Goal: Transaction & Acquisition: Purchase product/service

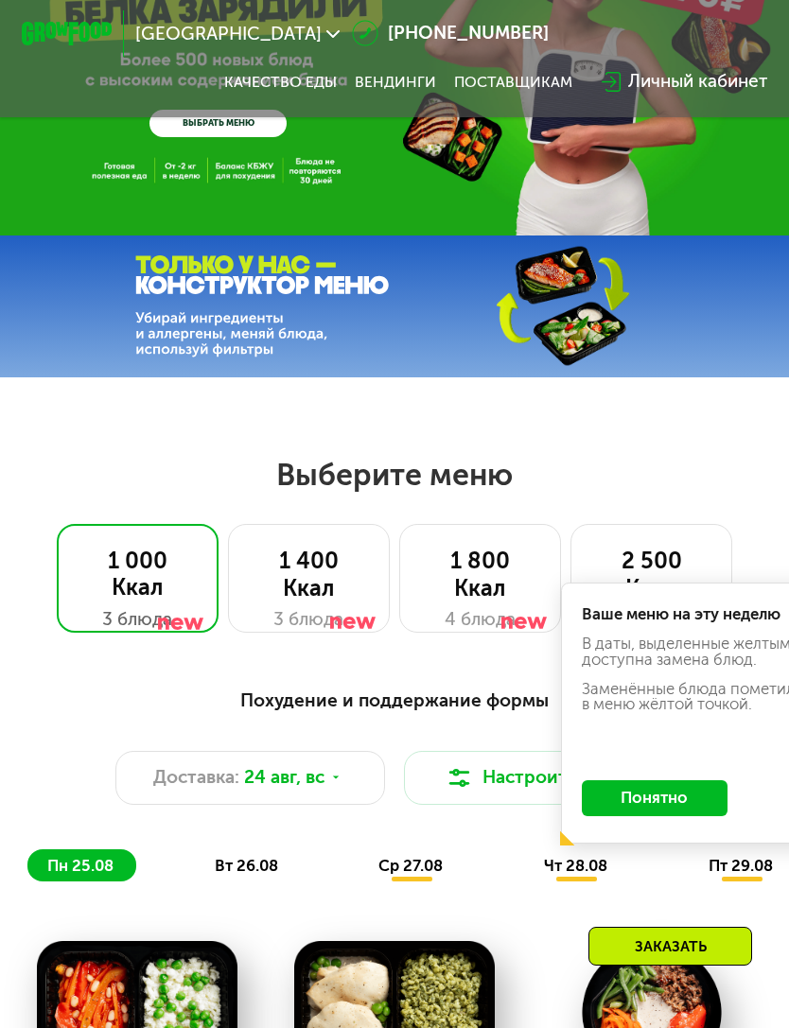
scroll to position [163, 0]
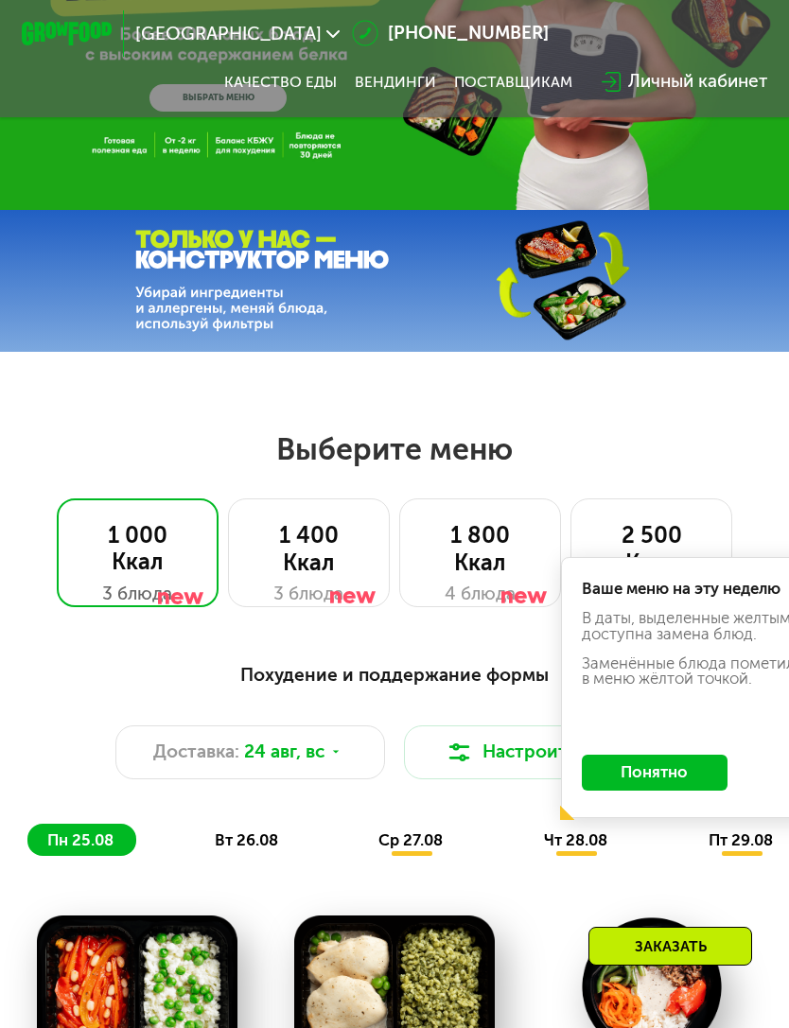
click at [690, 775] on button "Понятно" at bounding box center [655, 773] width 146 height 36
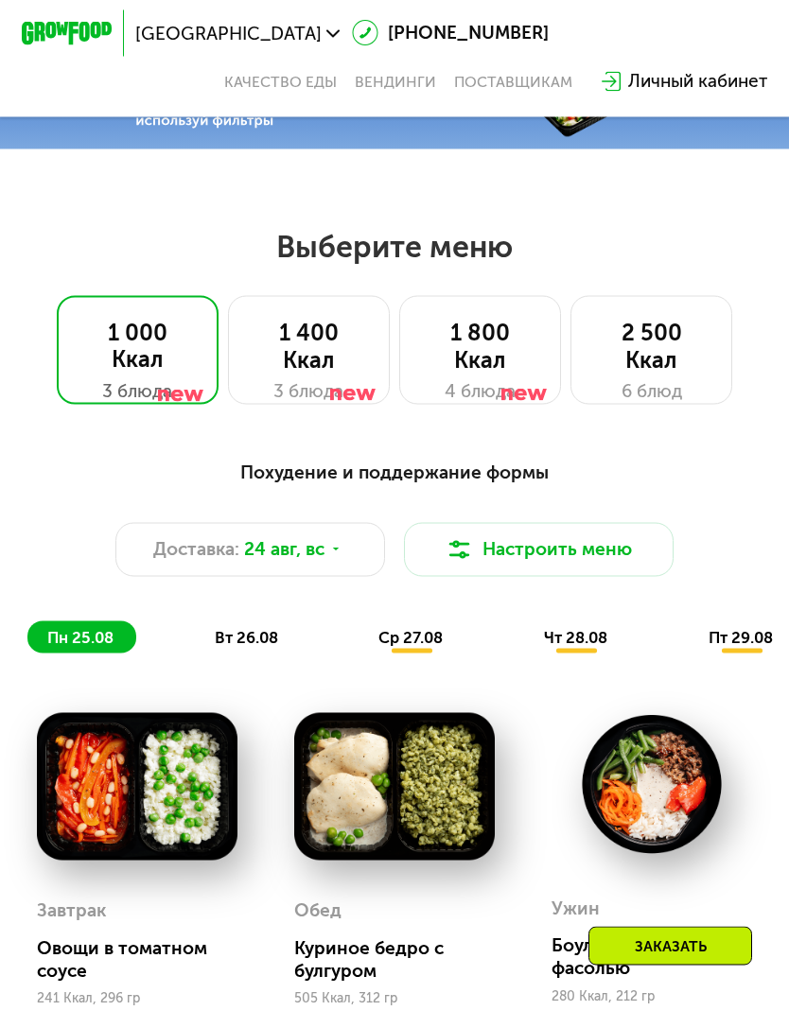
scroll to position [366, 0]
click at [563, 550] on button "Настроить меню" at bounding box center [539, 549] width 270 height 54
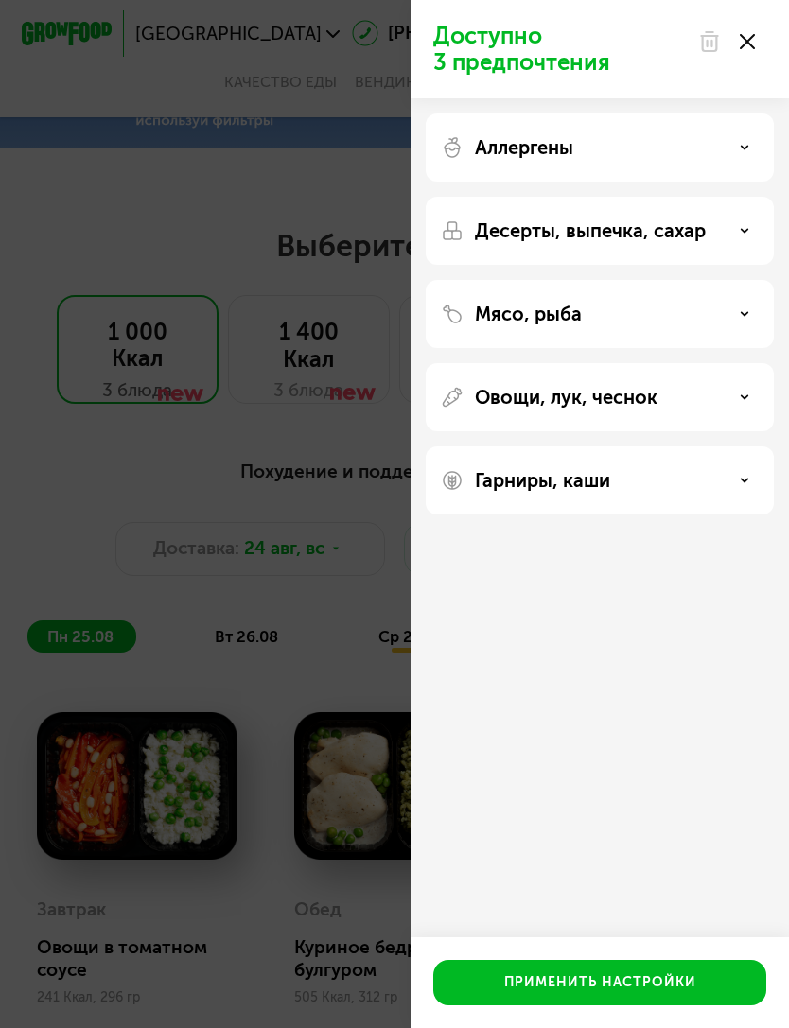
click at [665, 155] on div "Аллергены" at bounding box center [600, 147] width 318 height 23
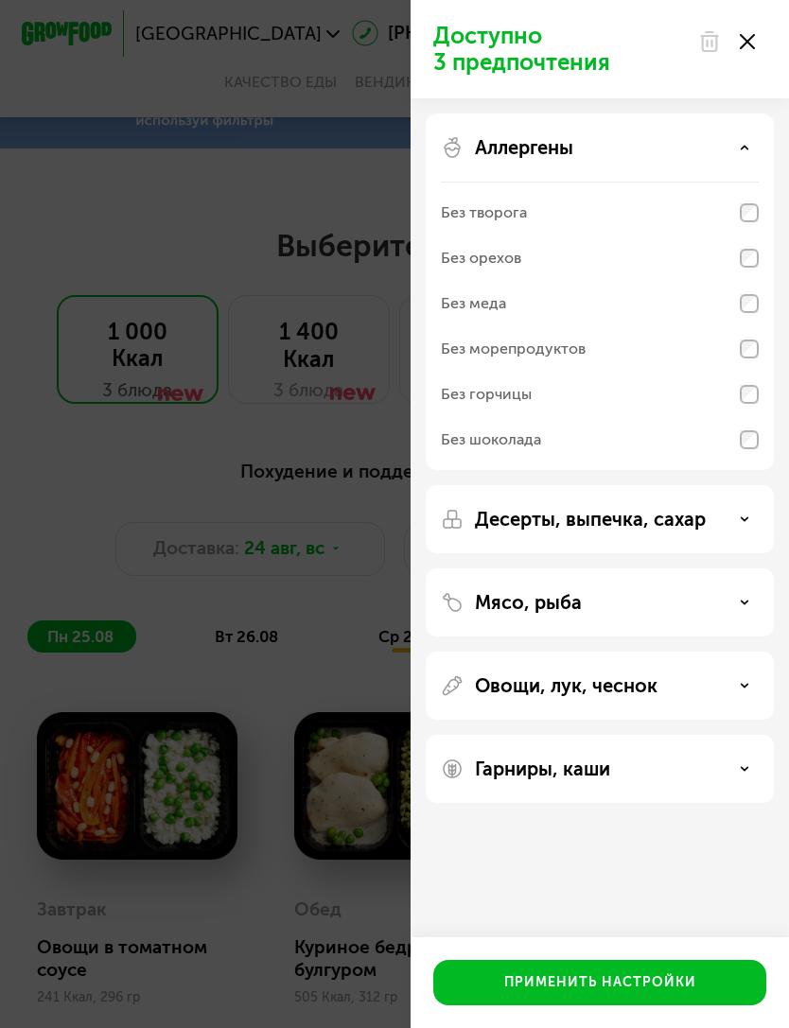
click at [740, 527] on div "Десерты, выпечка, сахар" at bounding box center [600, 519] width 318 height 23
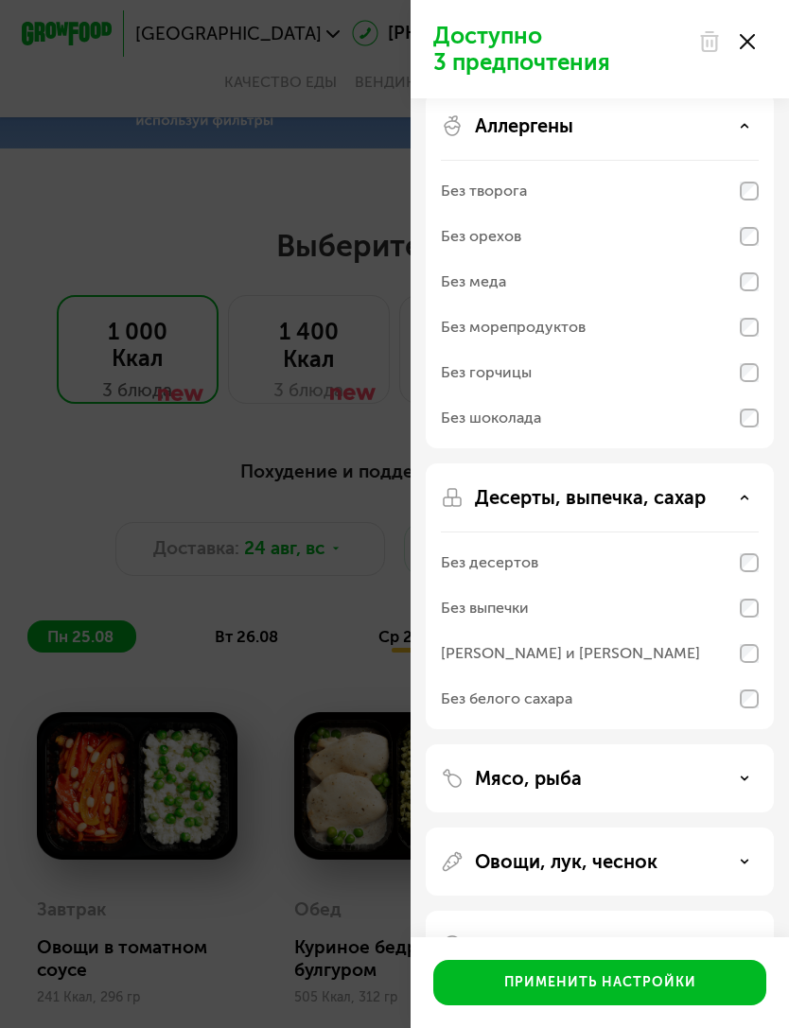
scroll to position [22, 0]
click at [695, 783] on div "Мясо, рыба" at bounding box center [600, 778] width 318 height 23
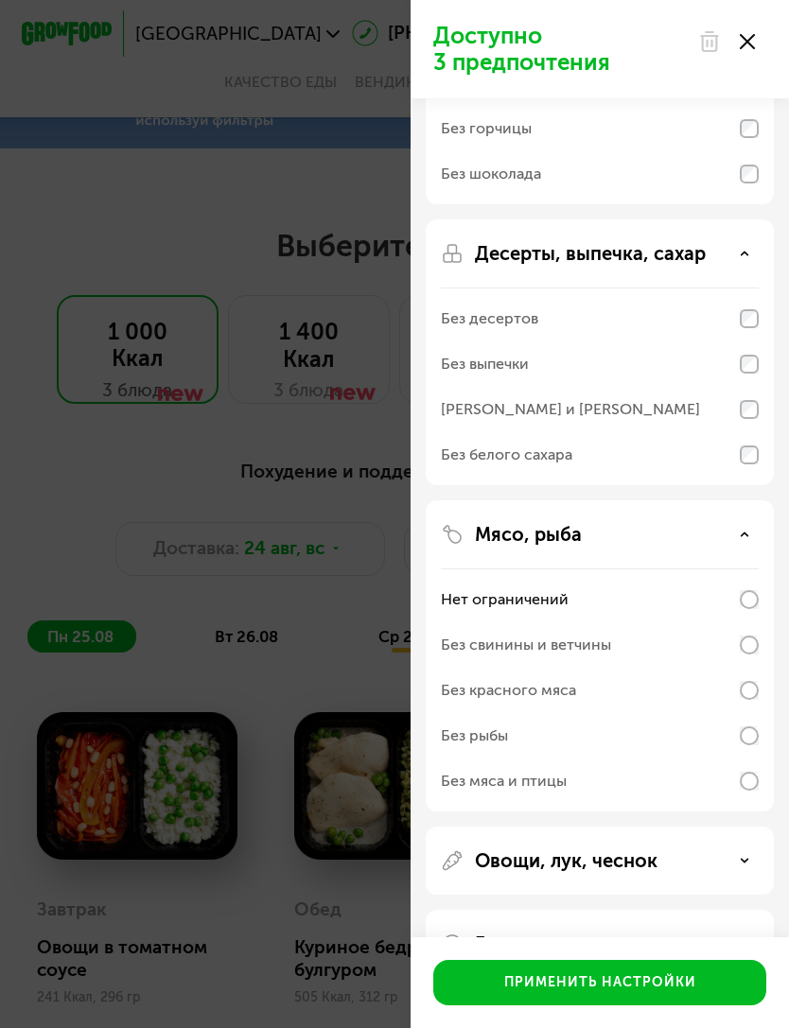
scroll to position [265, 0]
click at [729, 871] on div "Овощи, лук, чеснок" at bounding box center [600, 861] width 318 height 23
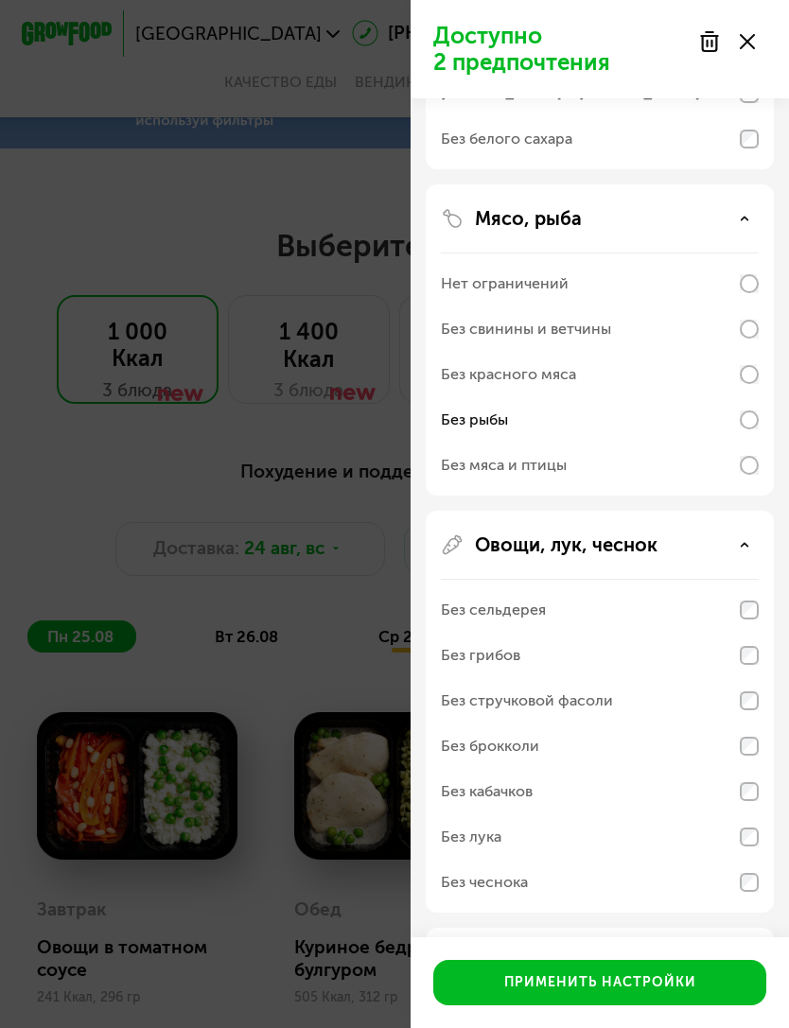
scroll to position [590, 0]
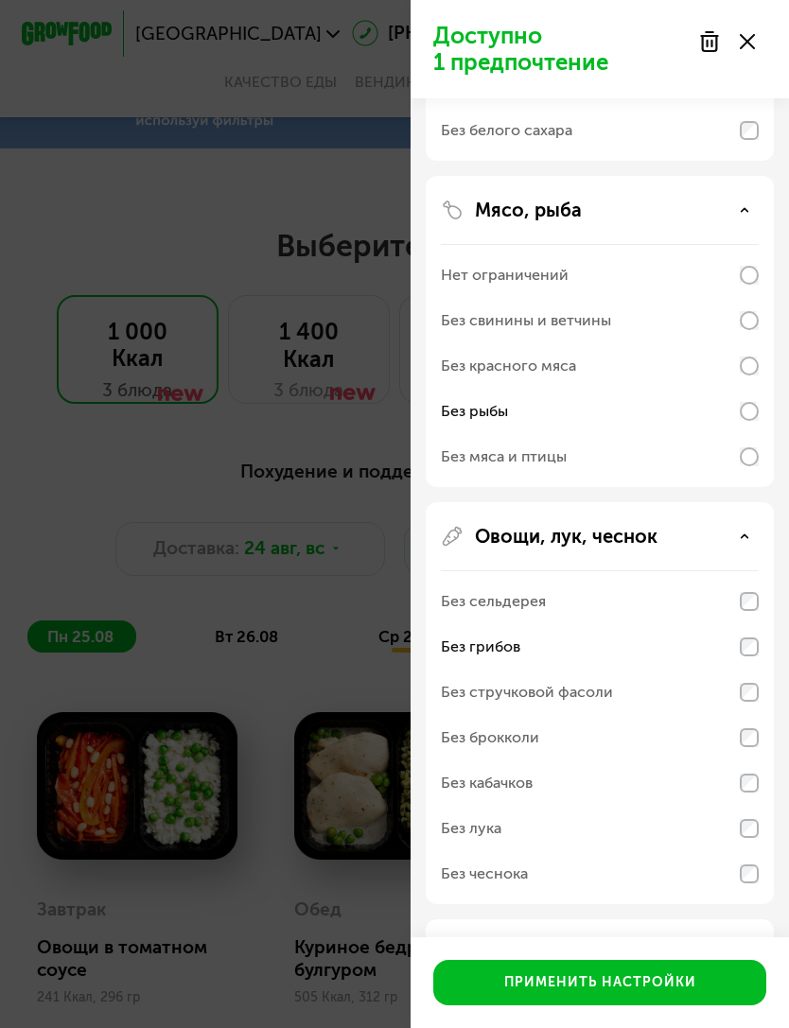
click at [756, 678] on div "Без стручковой фасоли" at bounding box center [600, 692] width 318 height 45
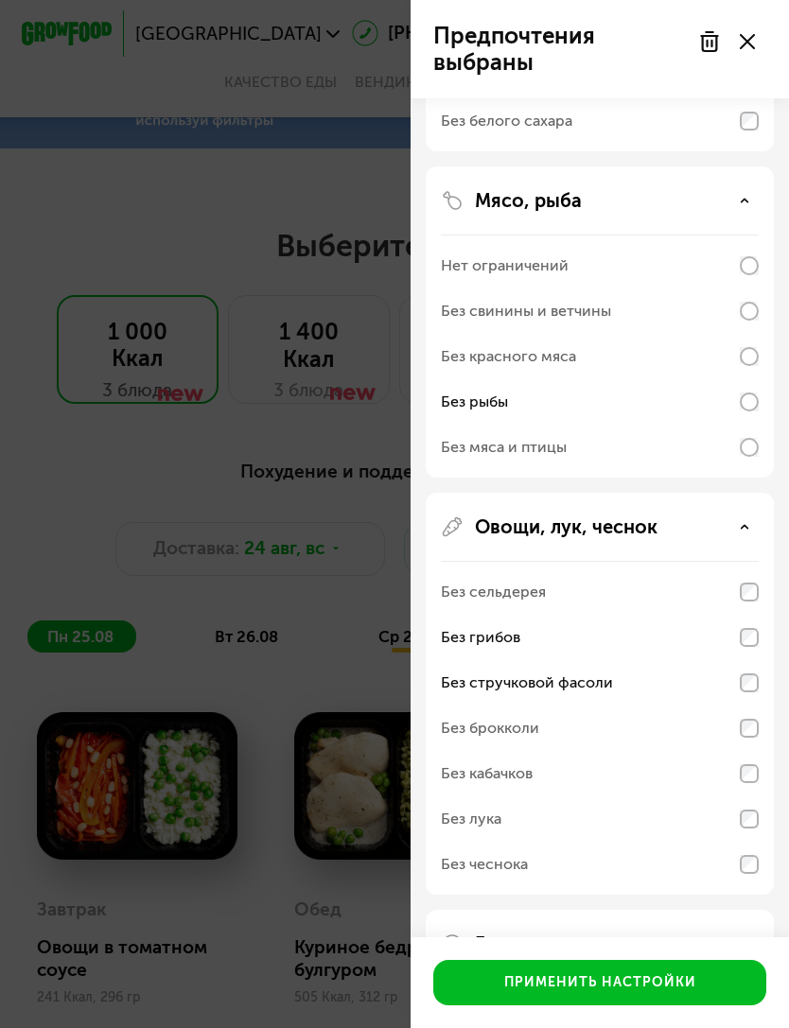
scroll to position [599, 0]
click at [724, 952] on div "Гарниры, каши" at bounding box center [600, 944] width 318 height 23
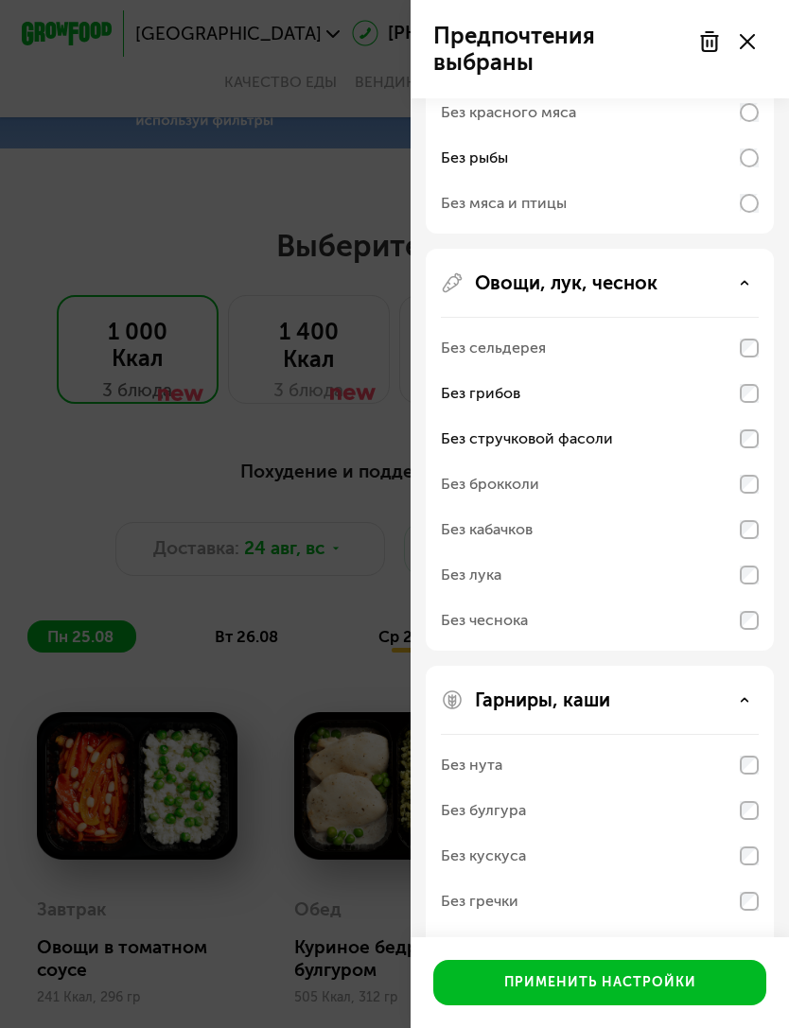
scroll to position [842, 0]
click at [685, 992] on div "Применить настройки" at bounding box center [600, 982] width 192 height 19
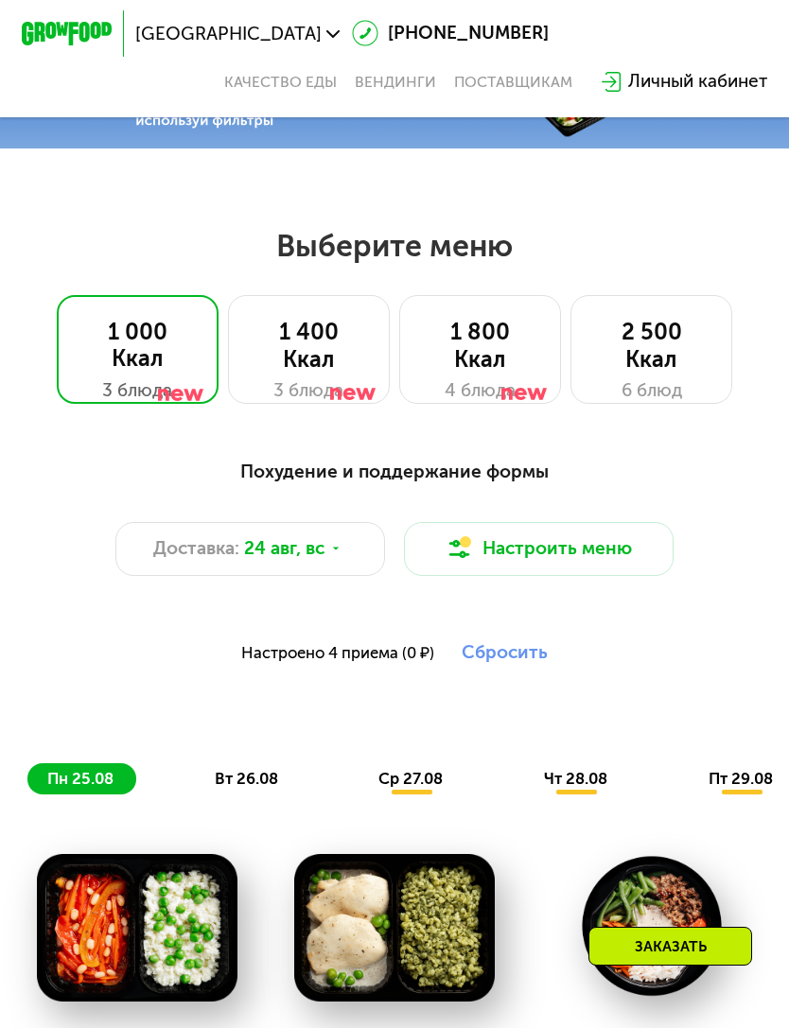
click at [340, 341] on div at bounding box center [352, 363] width 45 height 109
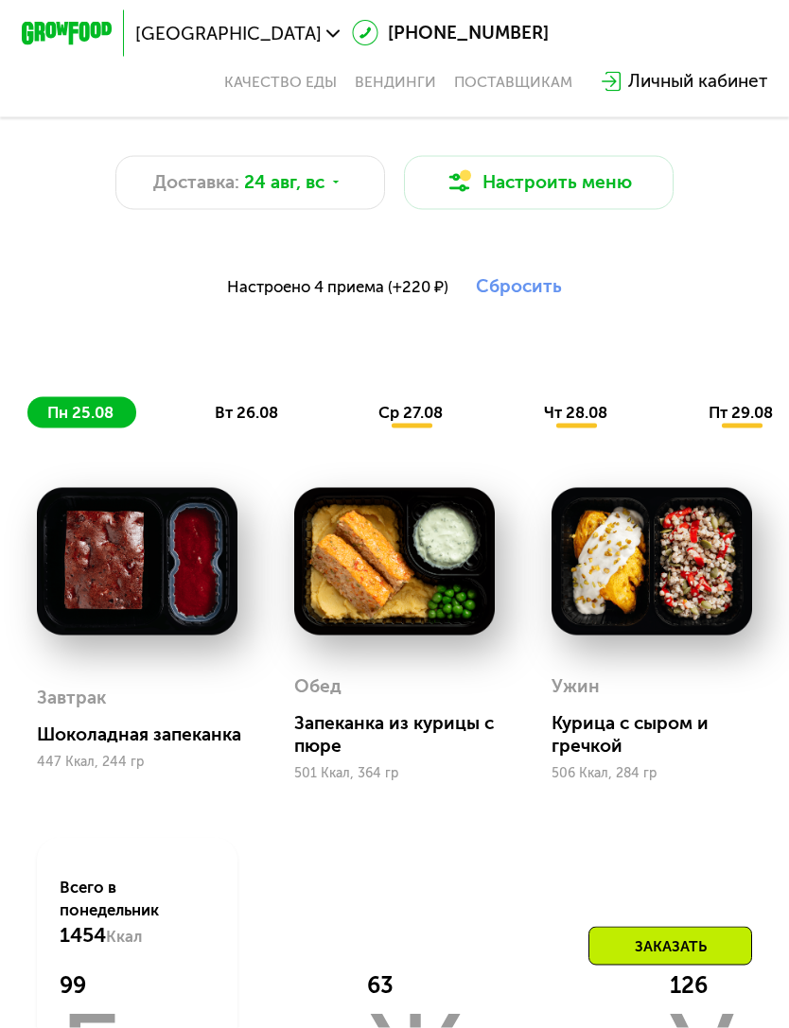
scroll to position [712, 0]
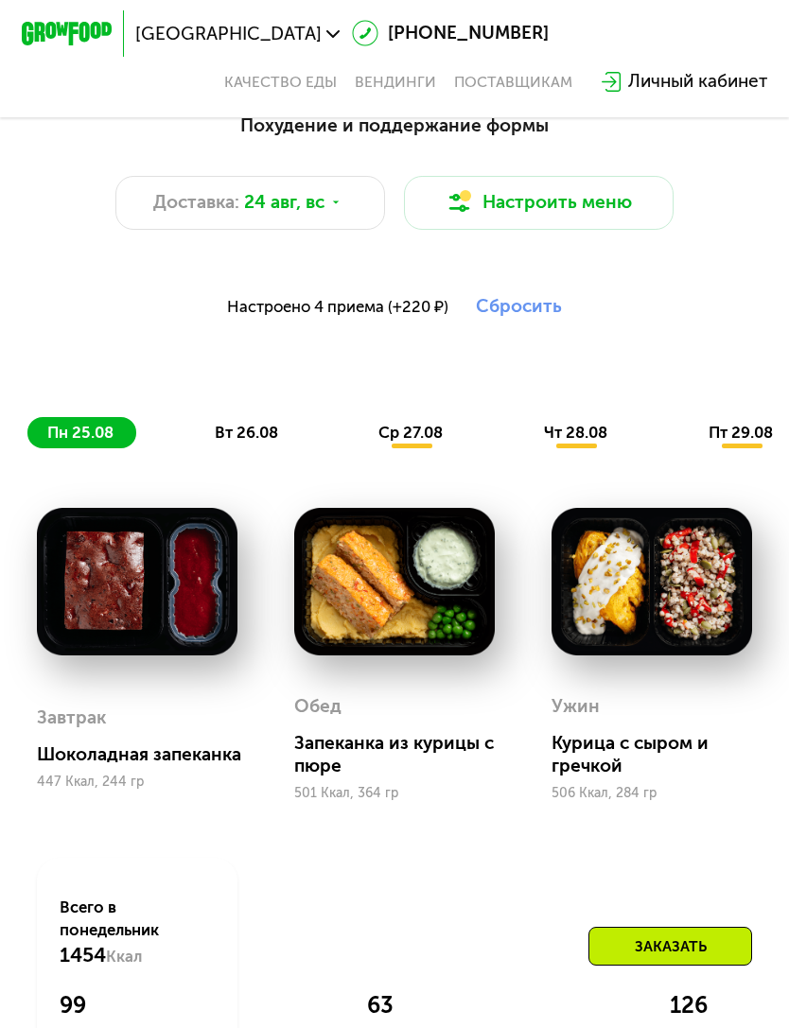
click at [246, 428] on span "вт 26.08" at bounding box center [246, 432] width 63 height 19
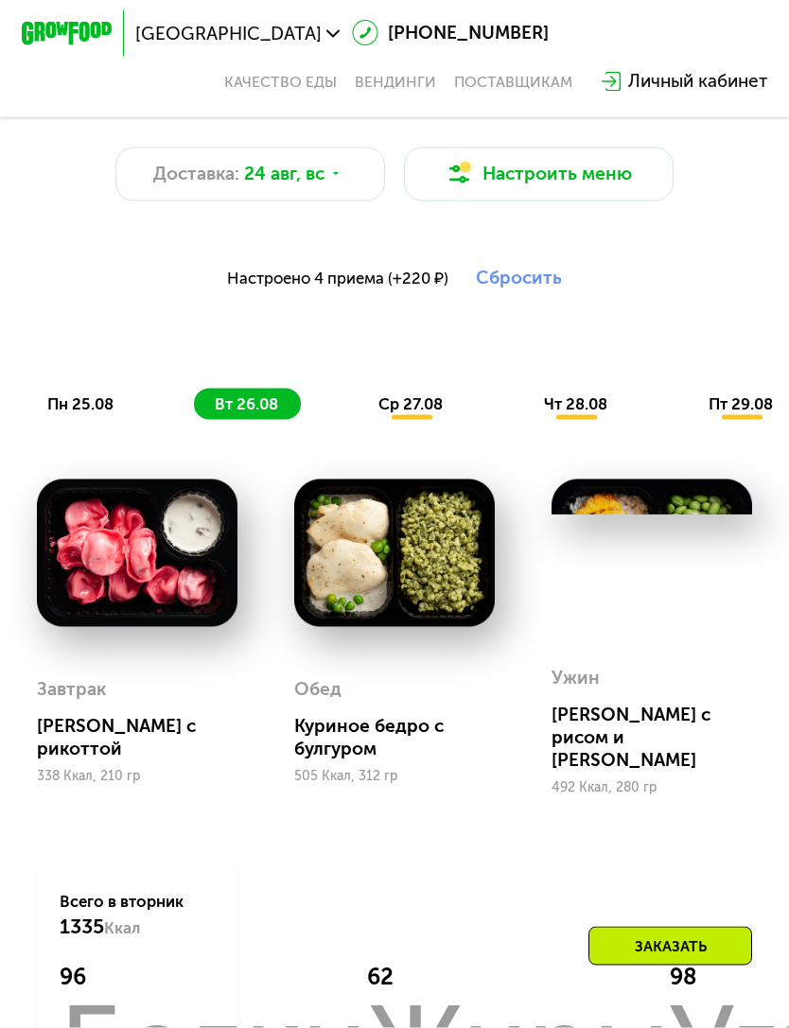
scroll to position [751, 0]
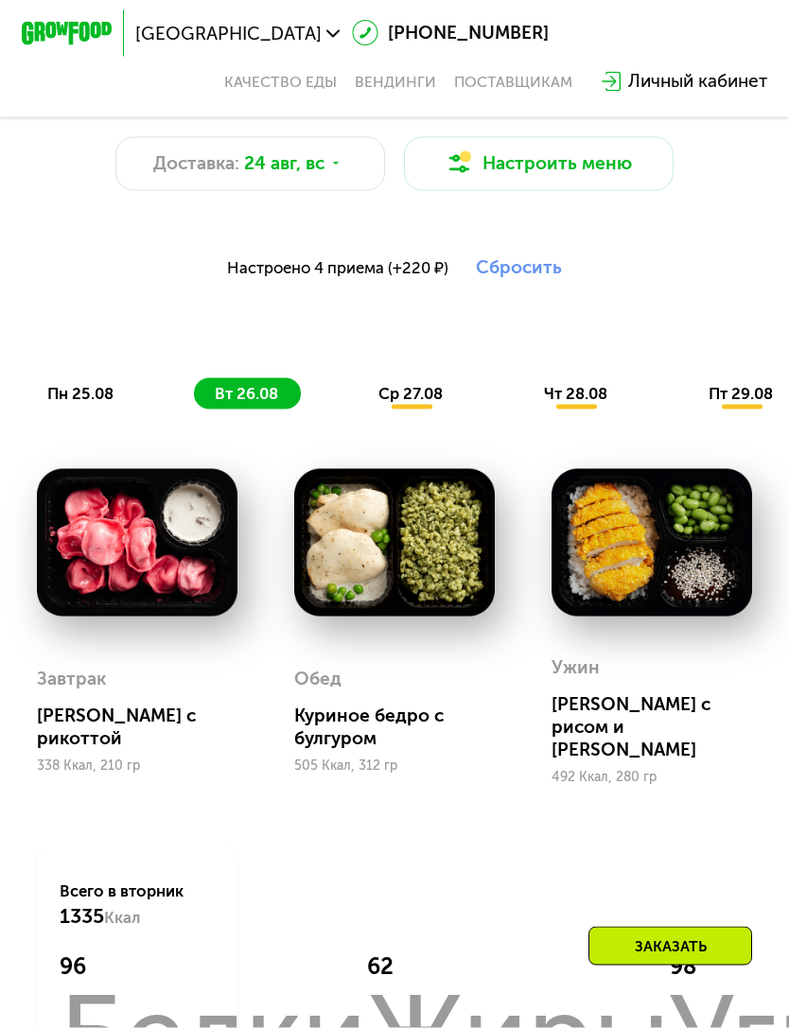
click at [524, 378] on div "ср 27.08" at bounding box center [577, 393] width 106 height 31
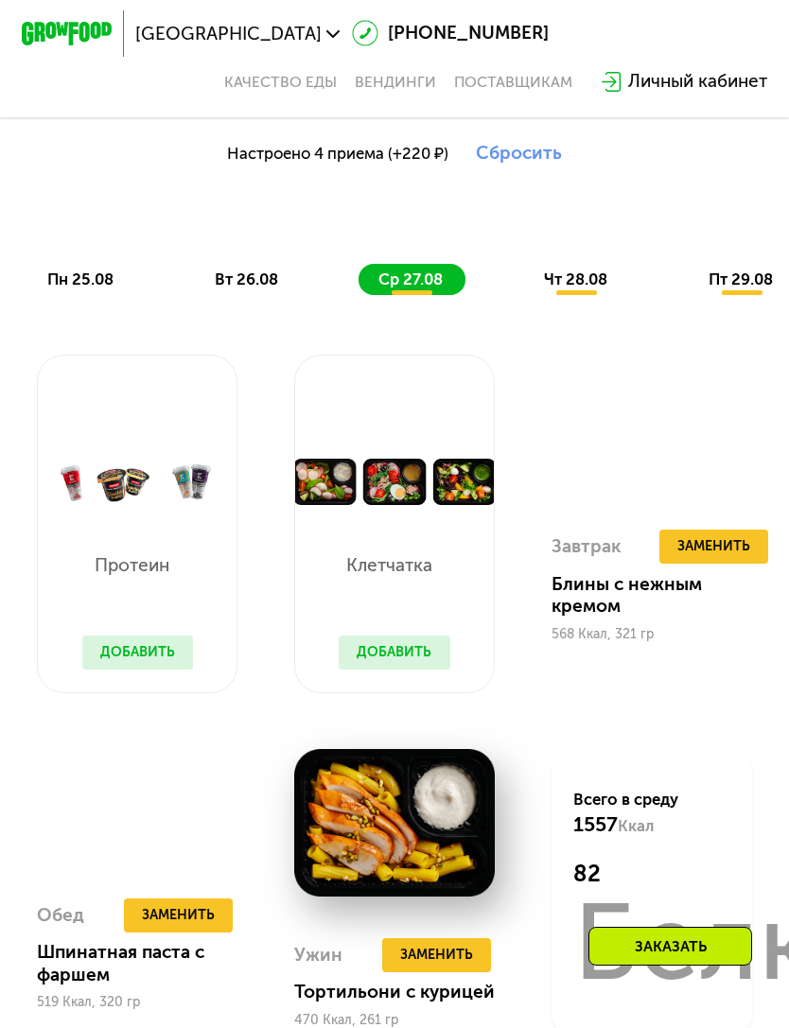
scroll to position [781, 0]
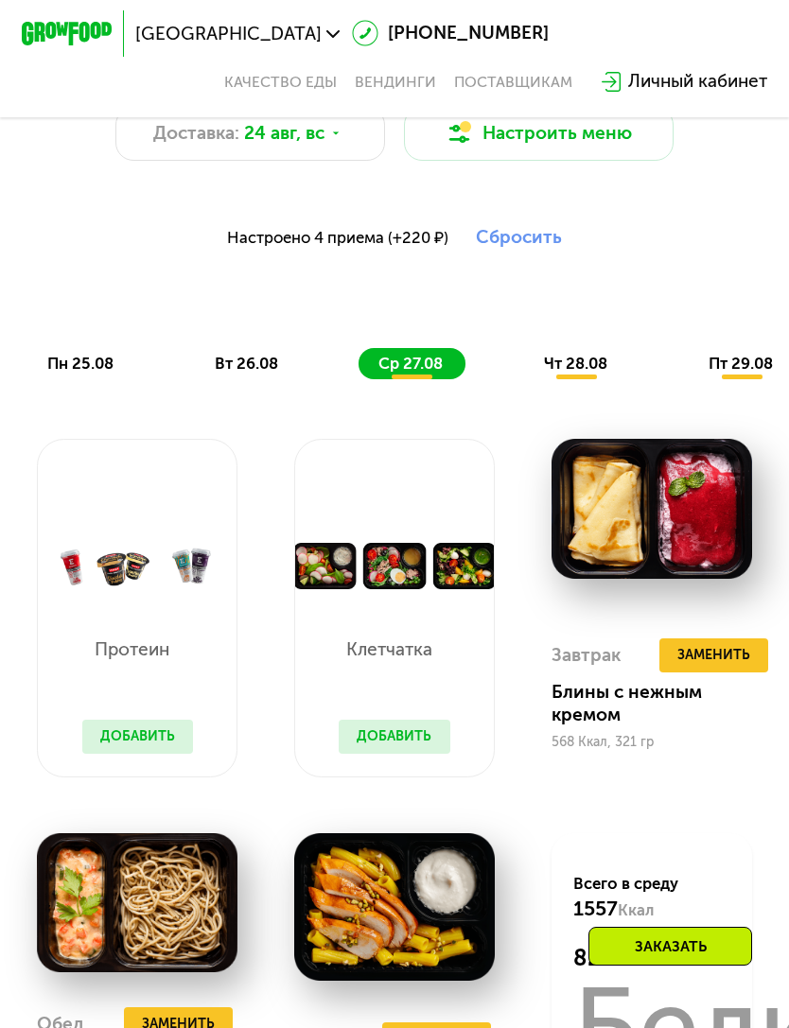
click at [602, 354] on span "чт 28.08" at bounding box center [575, 363] width 63 height 19
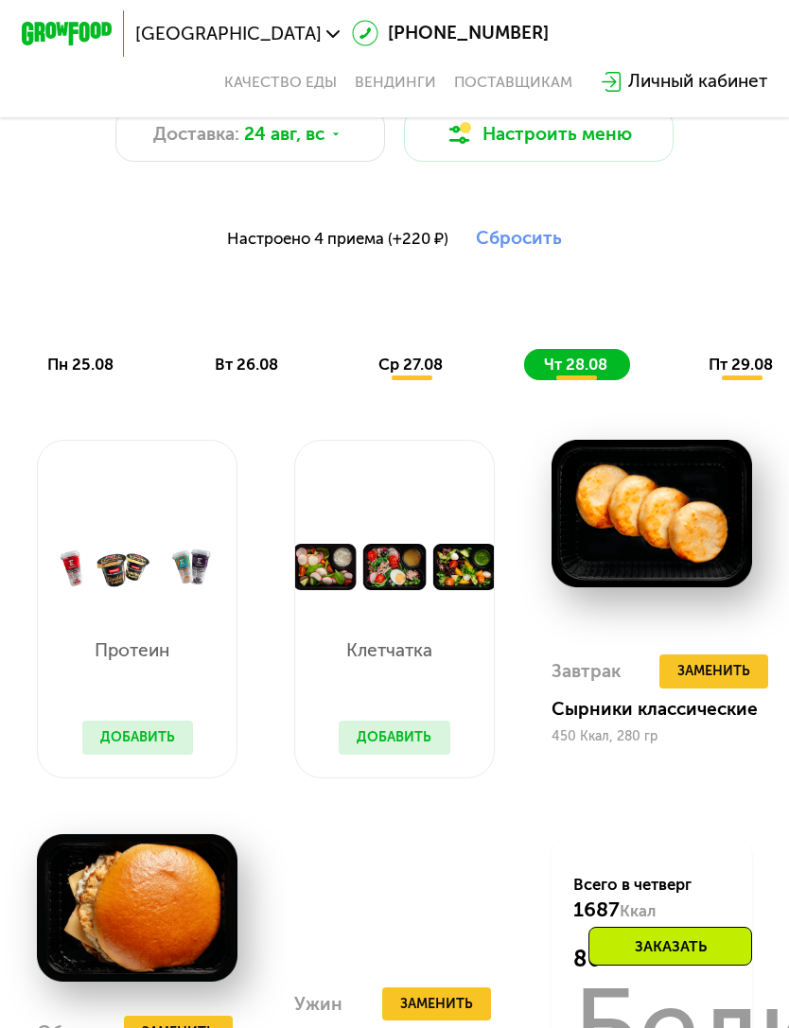
scroll to position [779, 0]
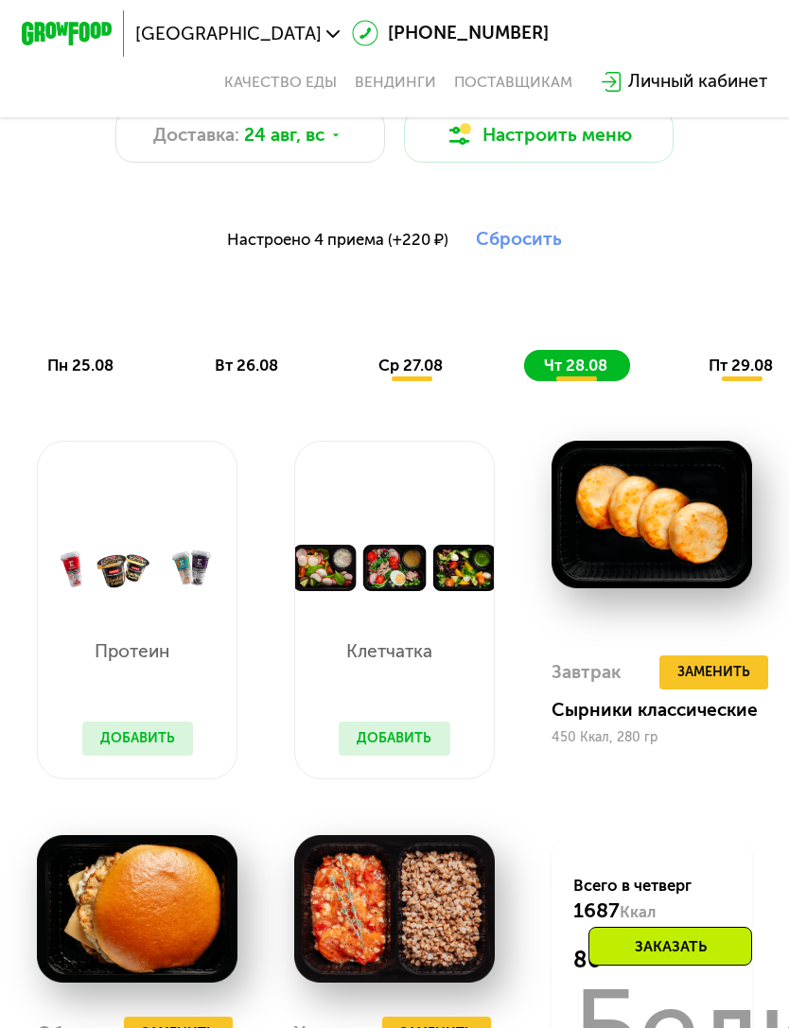
click at [753, 356] on span "пт 29.08" at bounding box center [740, 365] width 64 height 19
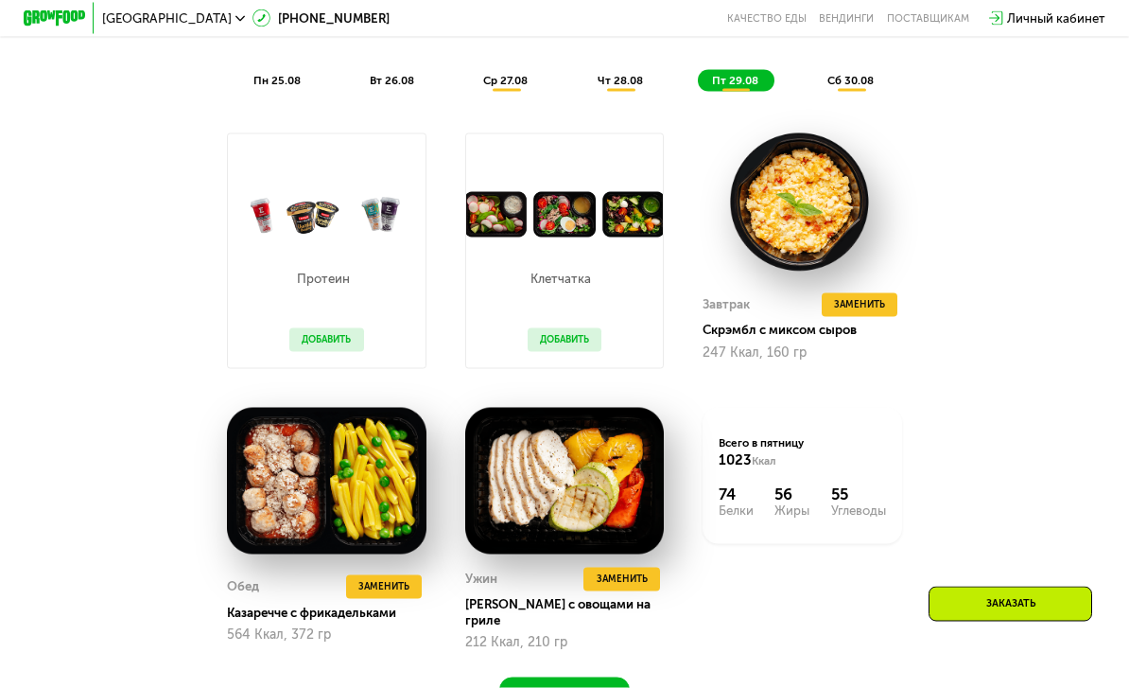
scroll to position [981, 0]
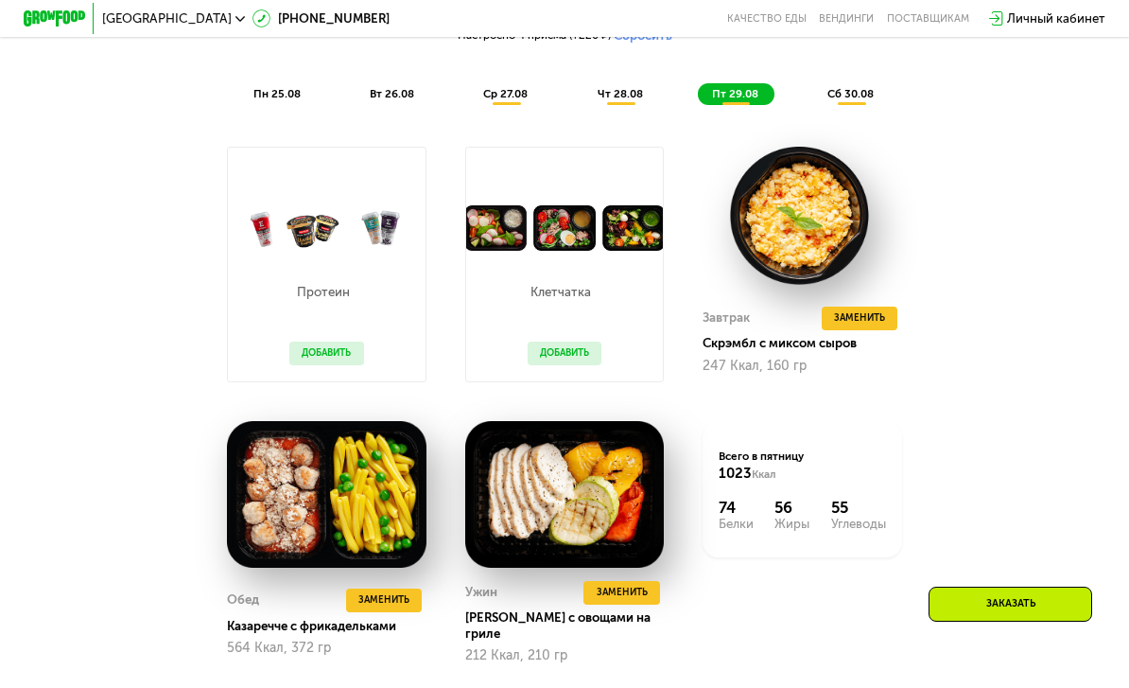
click at [788, 83] on div "сб 30.08" at bounding box center [852, 94] width 77 height 22
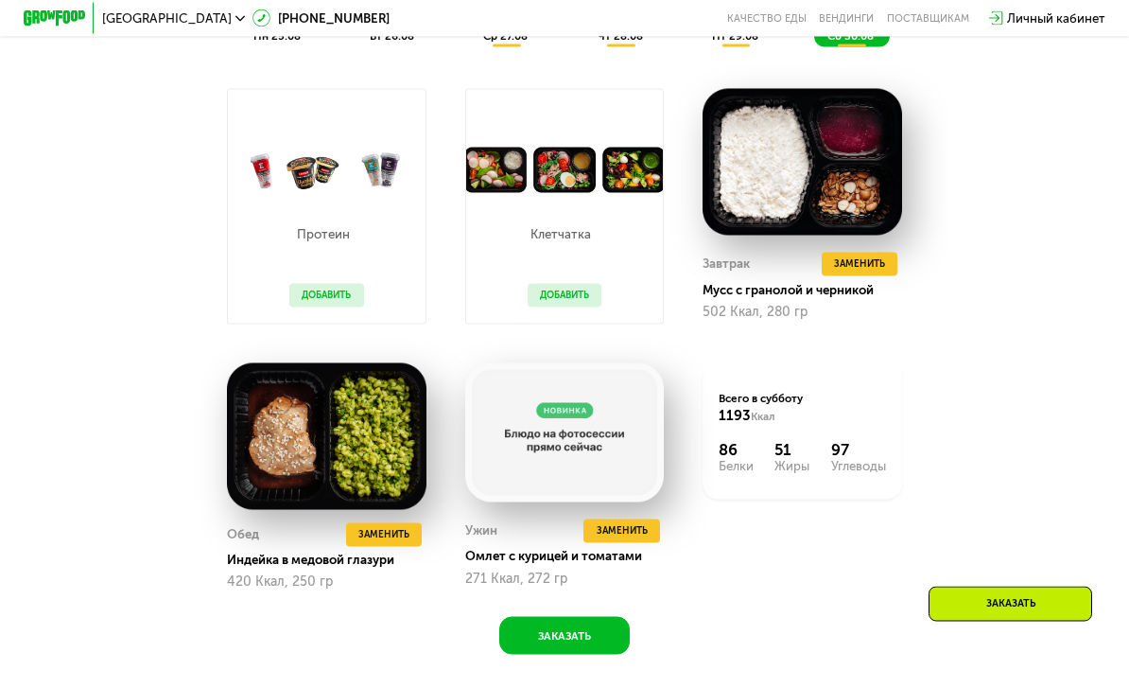
scroll to position [1039, 0]
click at [637, 528] on span "Заменить" at bounding box center [622, 530] width 51 height 16
click at [643, 489] on img at bounding box center [564, 431] width 199 height 139
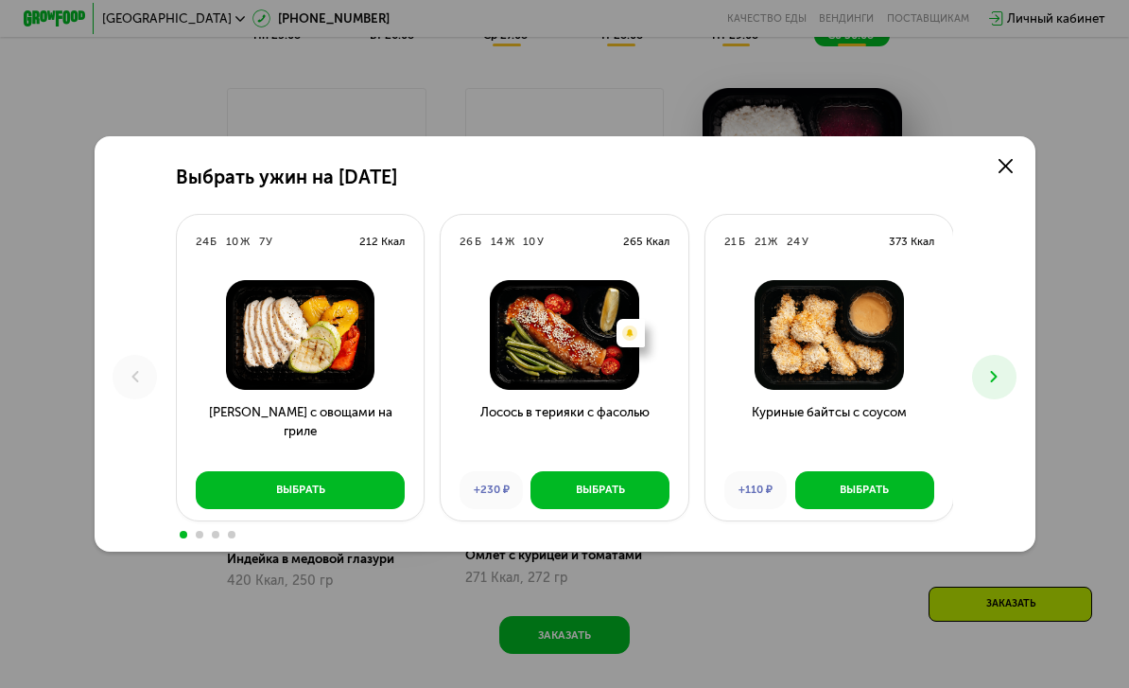
click at [788, 386] on icon at bounding box center [993, 376] width 19 height 19
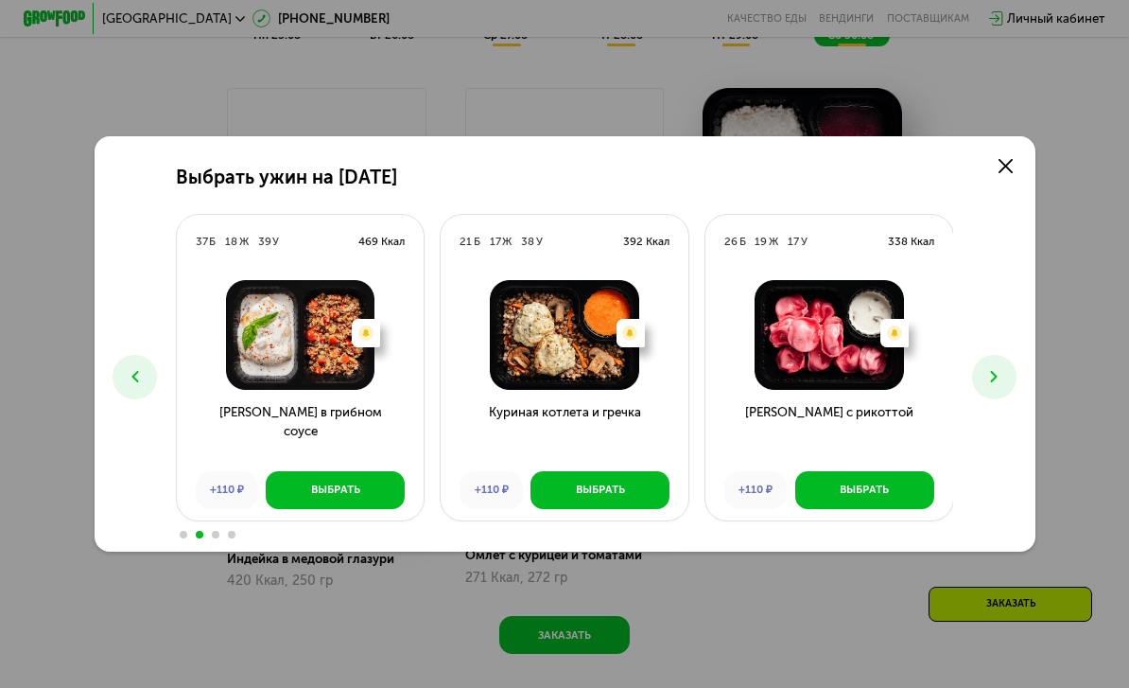
click at [788, 396] on button at bounding box center [994, 377] width 44 height 44
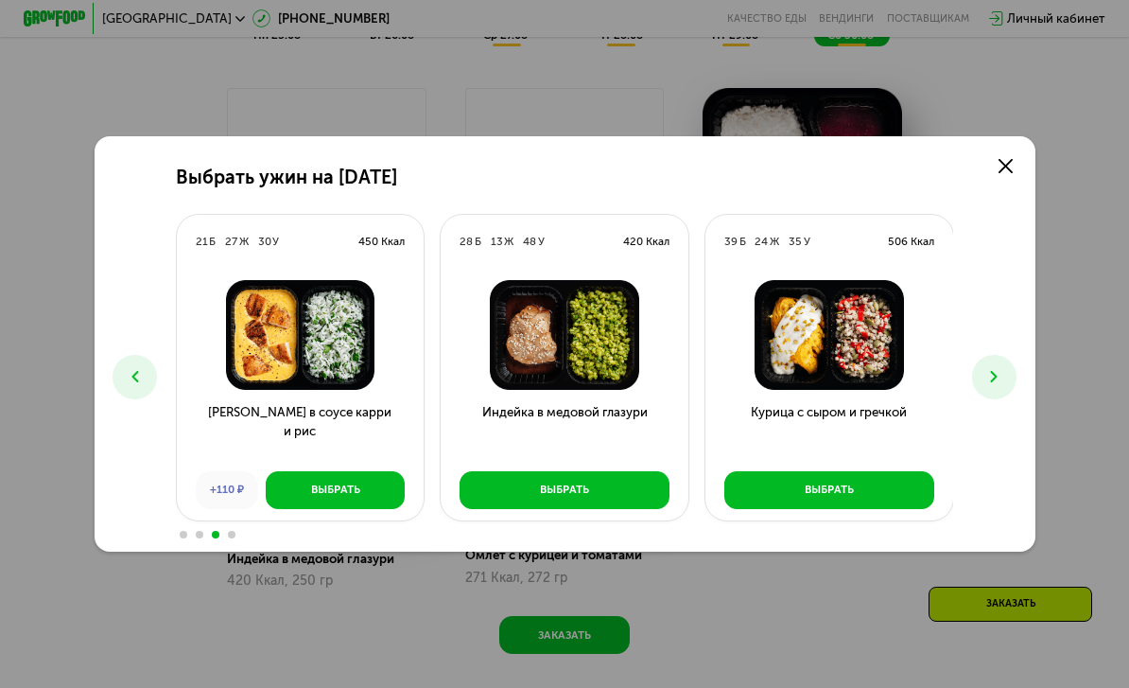
click at [788, 391] on button at bounding box center [994, 377] width 44 height 44
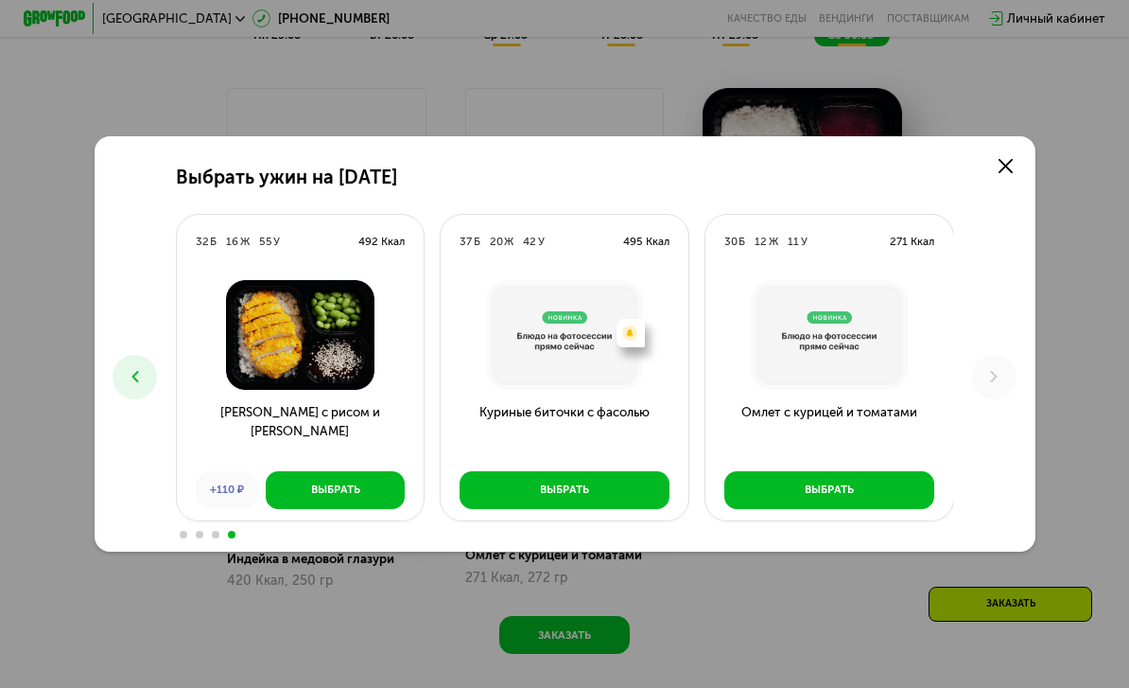
click at [156, 398] on button at bounding box center [135, 377] width 44 height 44
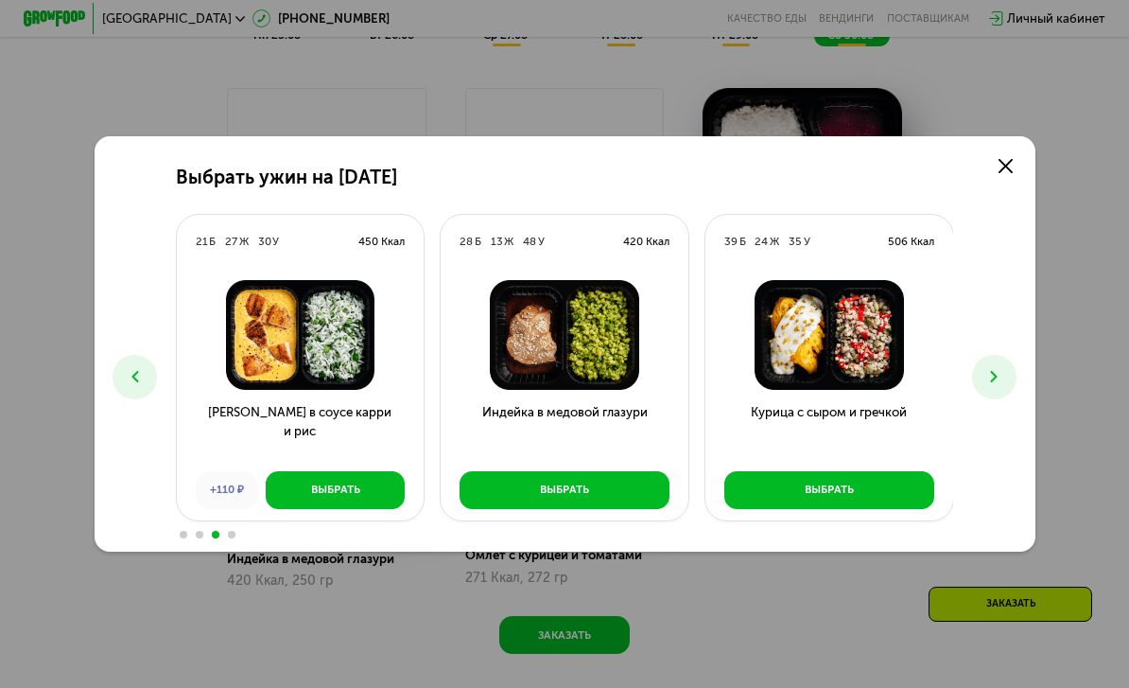
click at [788, 381] on div "Выбрать ужин на [DATE] Б 10 Ж 7 У 212 Ккал Курица с овощами на гриле Выбрать 26…" at bounding box center [565, 343] width 941 height 414
click at [788, 396] on button at bounding box center [994, 377] width 44 height 44
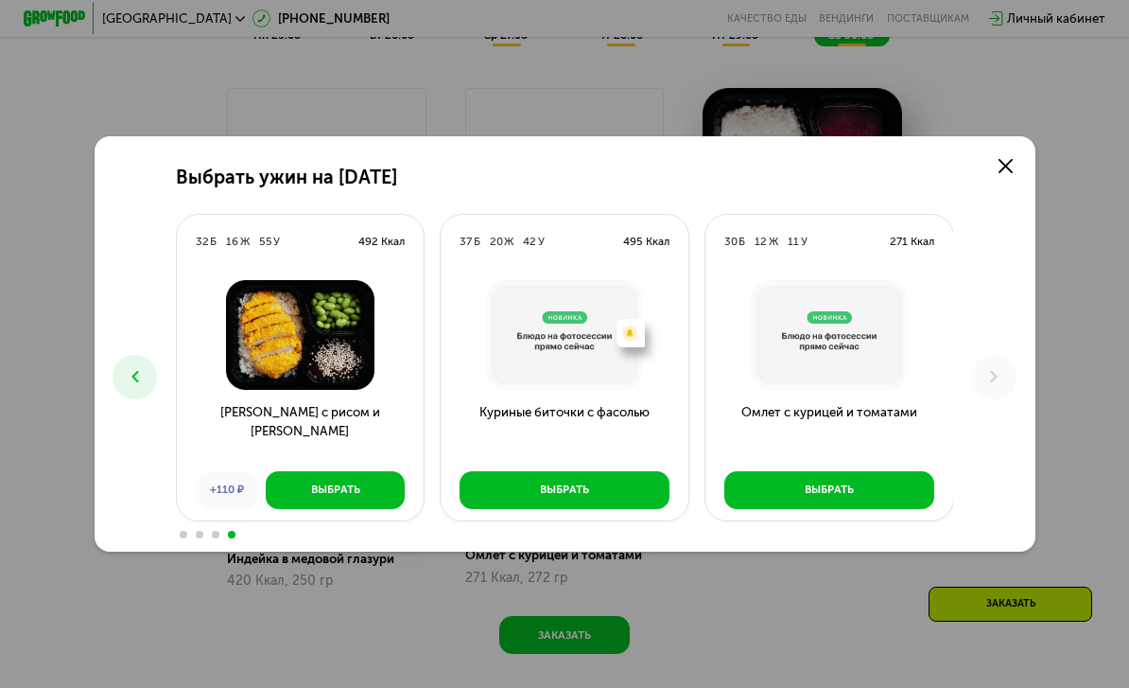
click at [140, 386] on icon at bounding box center [135, 376] width 19 height 19
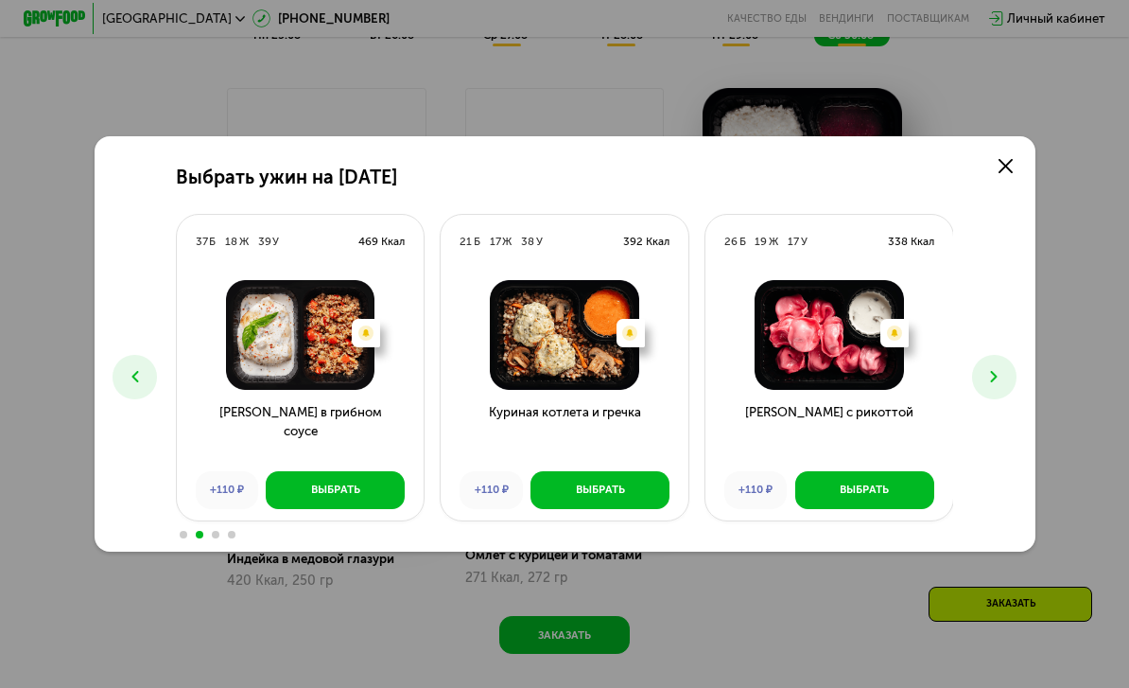
click at [142, 386] on icon at bounding box center [135, 376] width 19 height 19
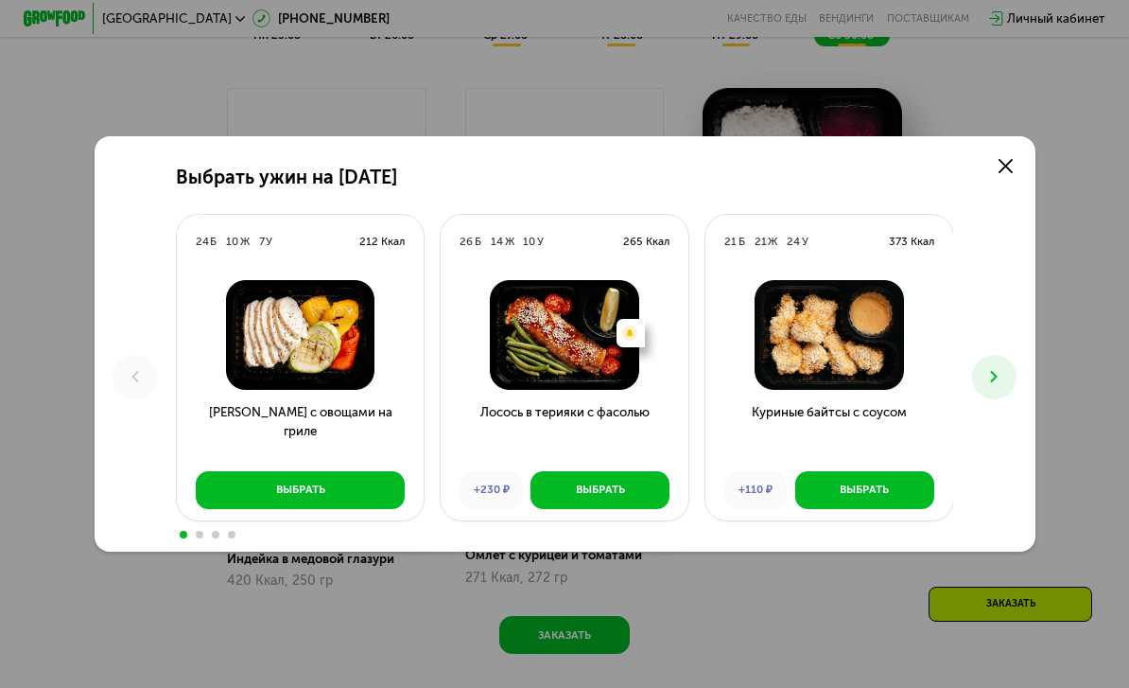
click at [788, 497] on div "Выбрать" at bounding box center [864, 489] width 49 height 16
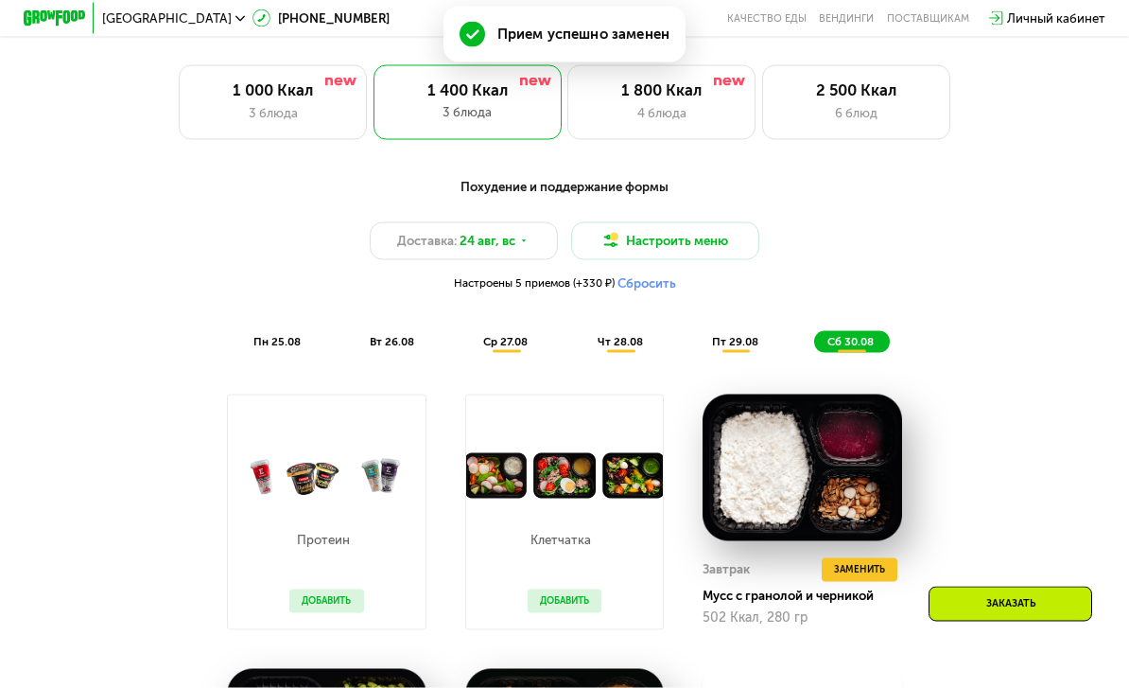
scroll to position [723, 0]
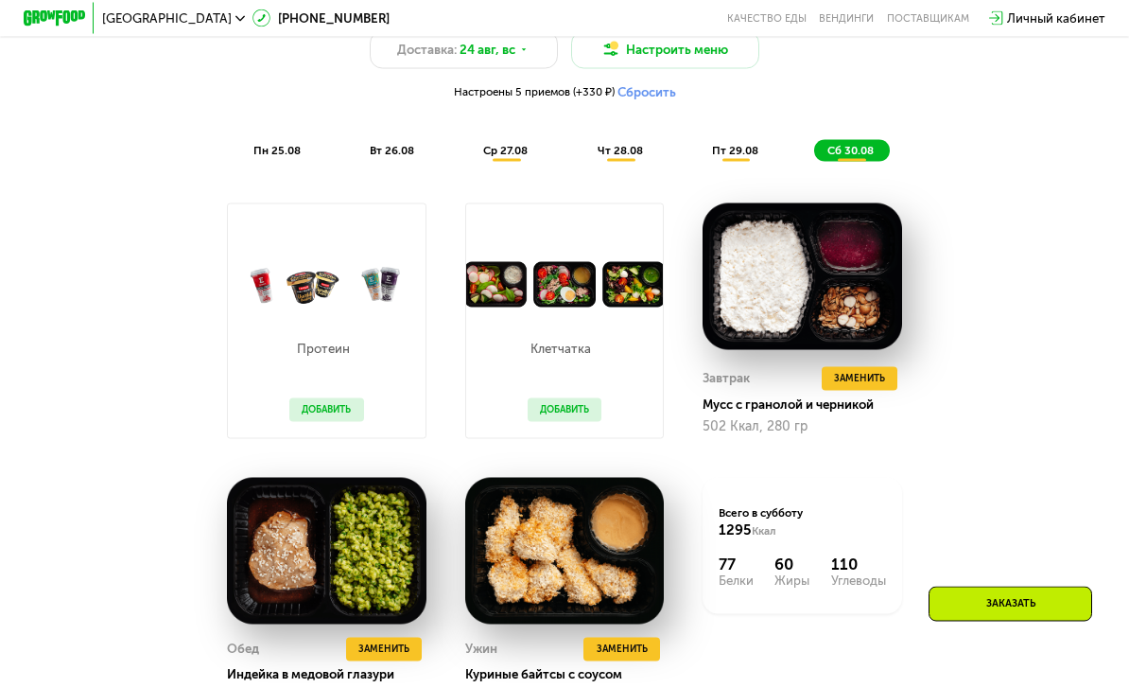
click at [263, 150] on span "пн 25.08" at bounding box center [276, 150] width 47 height 13
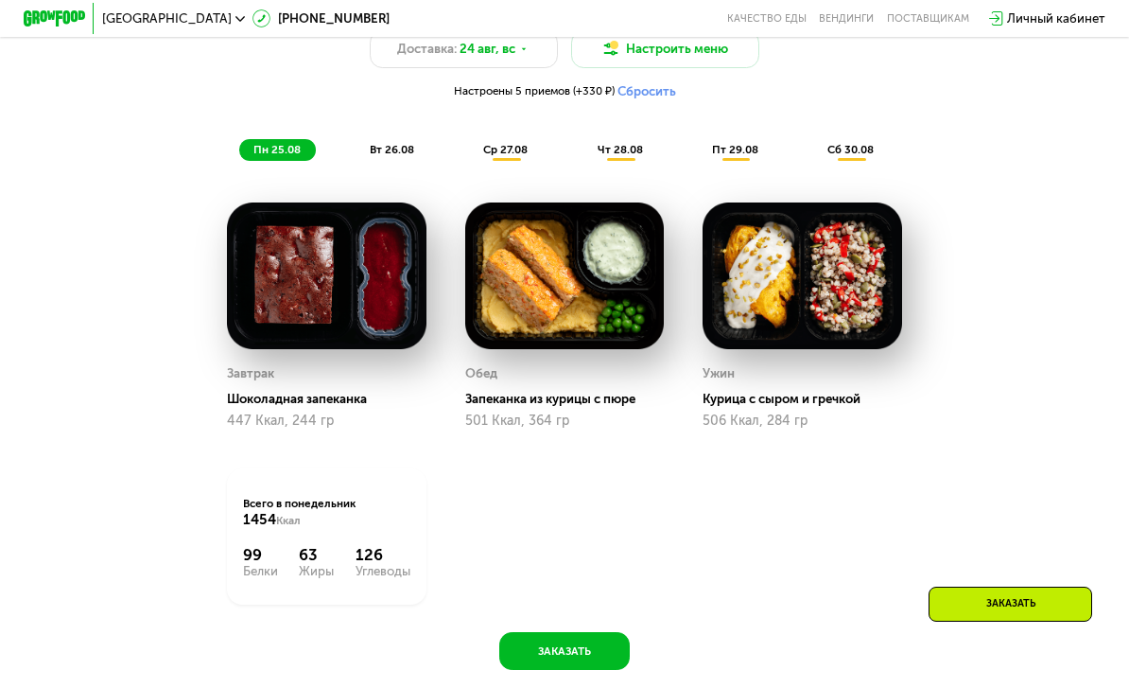
click at [408, 150] on span "вт 26.08" at bounding box center [392, 149] width 44 height 13
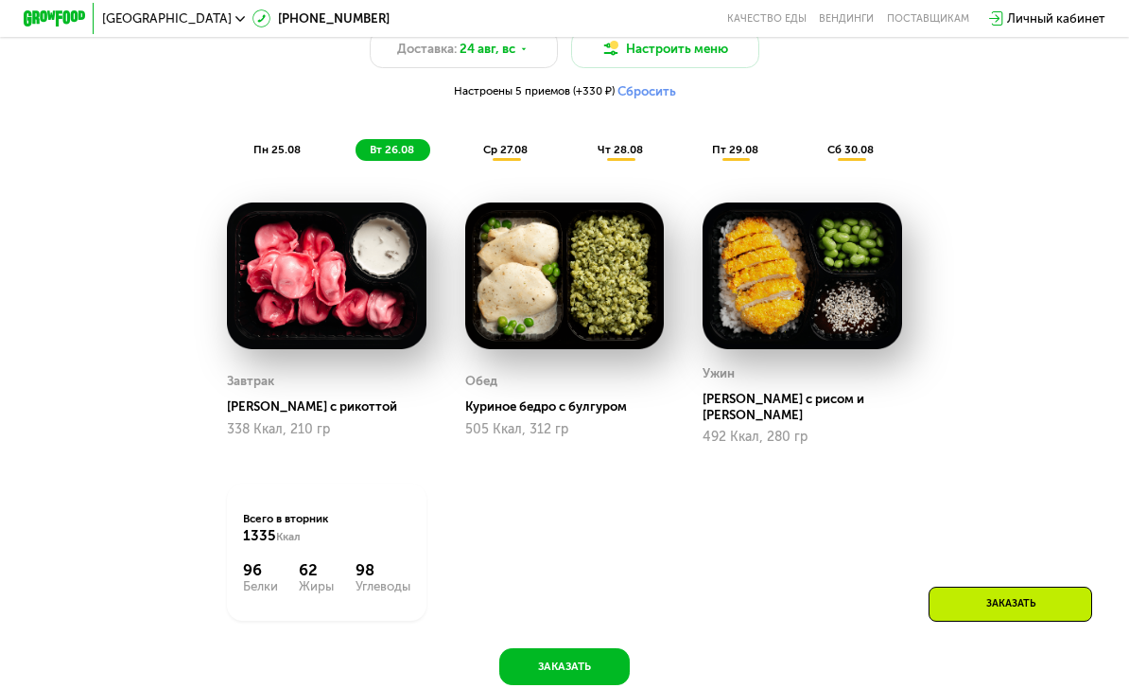
click at [583, 140] on div "ср 27.08" at bounding box center [621, 150] width 76 height 22
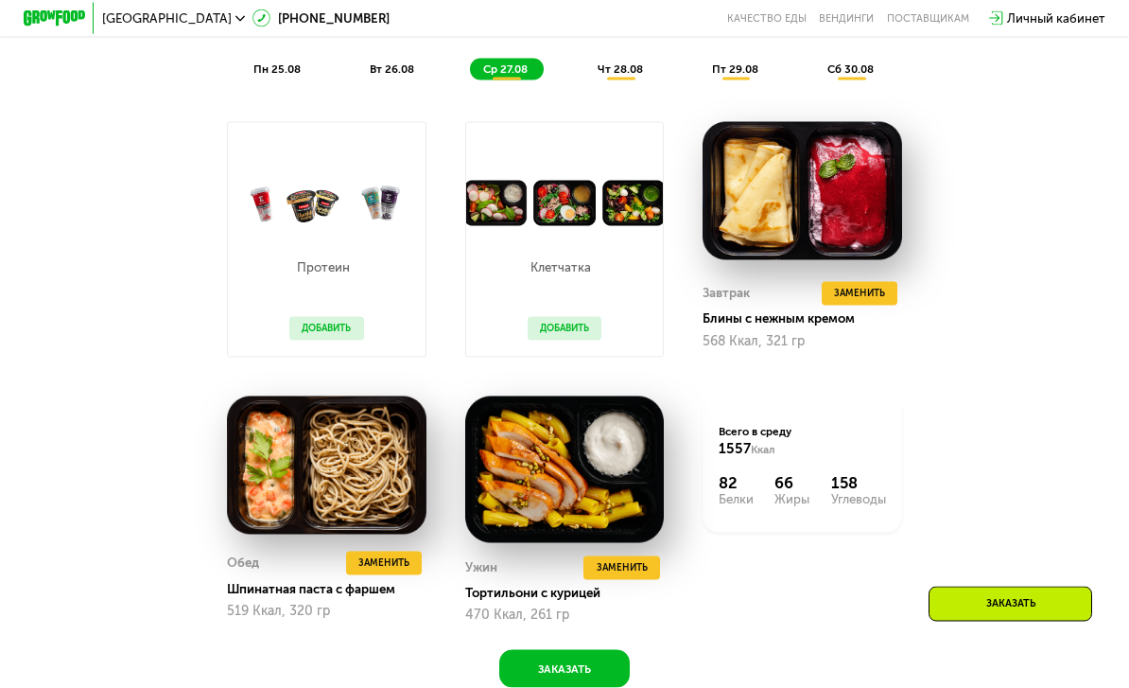
scroll to position [1006, 0]
click at [394, 521] on img at bounding box center [326, 464] width 199 height 138
click at [394, 565] on span "Заменить" at bounding box center [383, 562] width 51 height 16
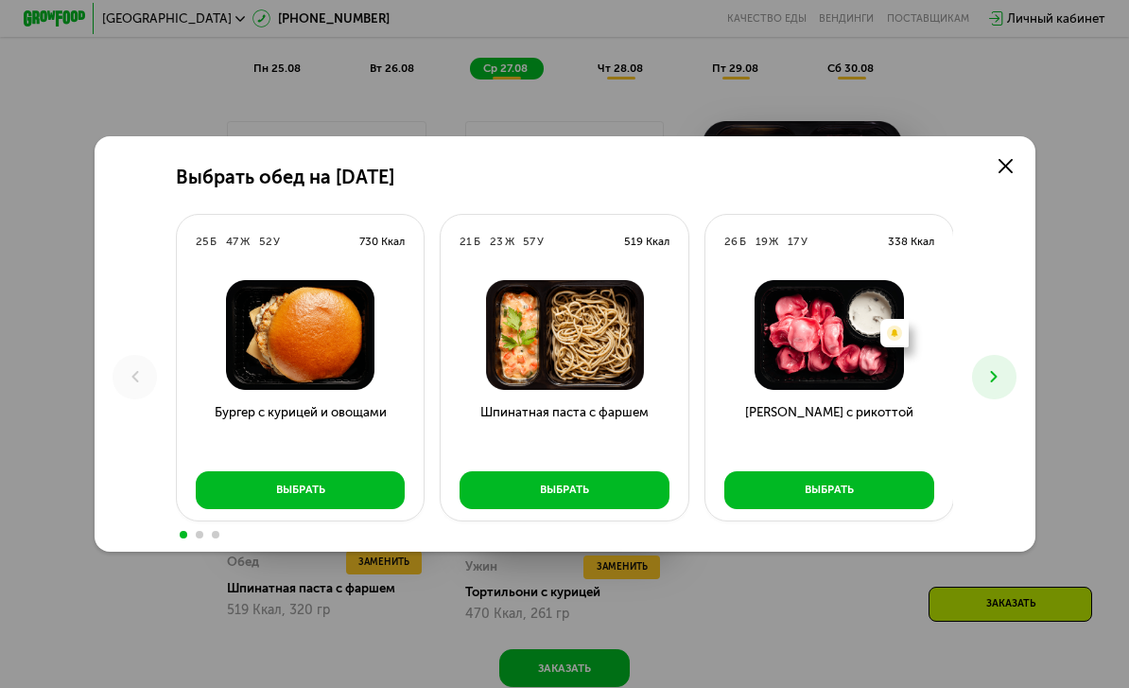
click at [788, 398] on button at bounding box center [994, 377] width 44 height 44
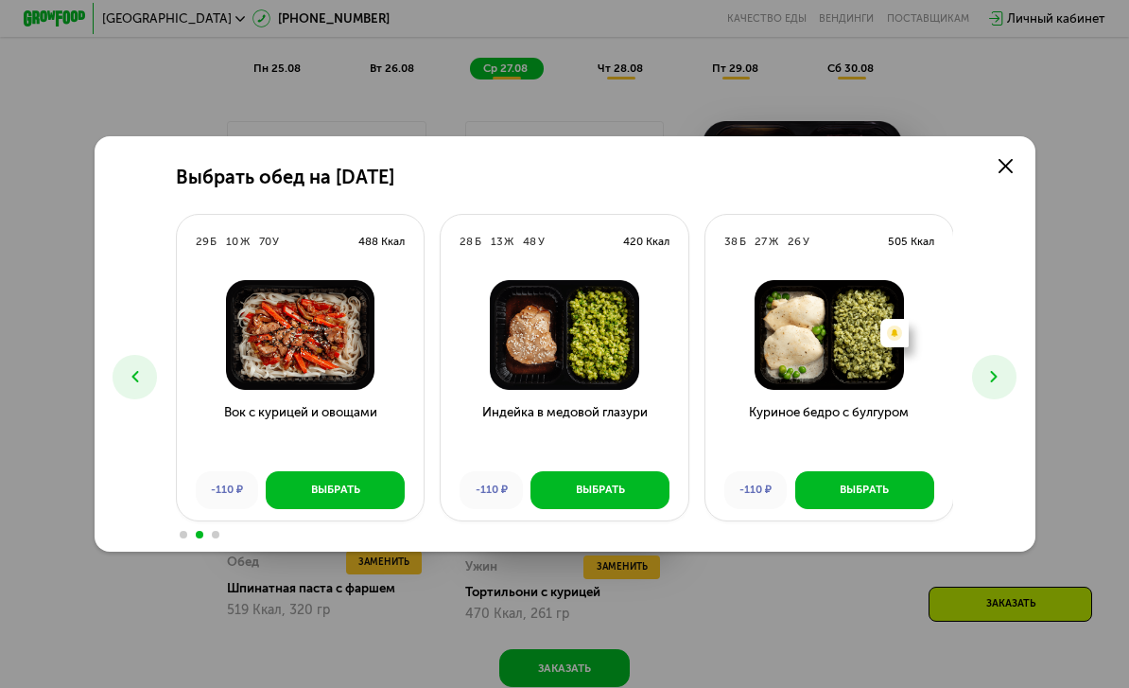
click at [788, 397] on button at bounding box center [994, 377] width 44 height 44
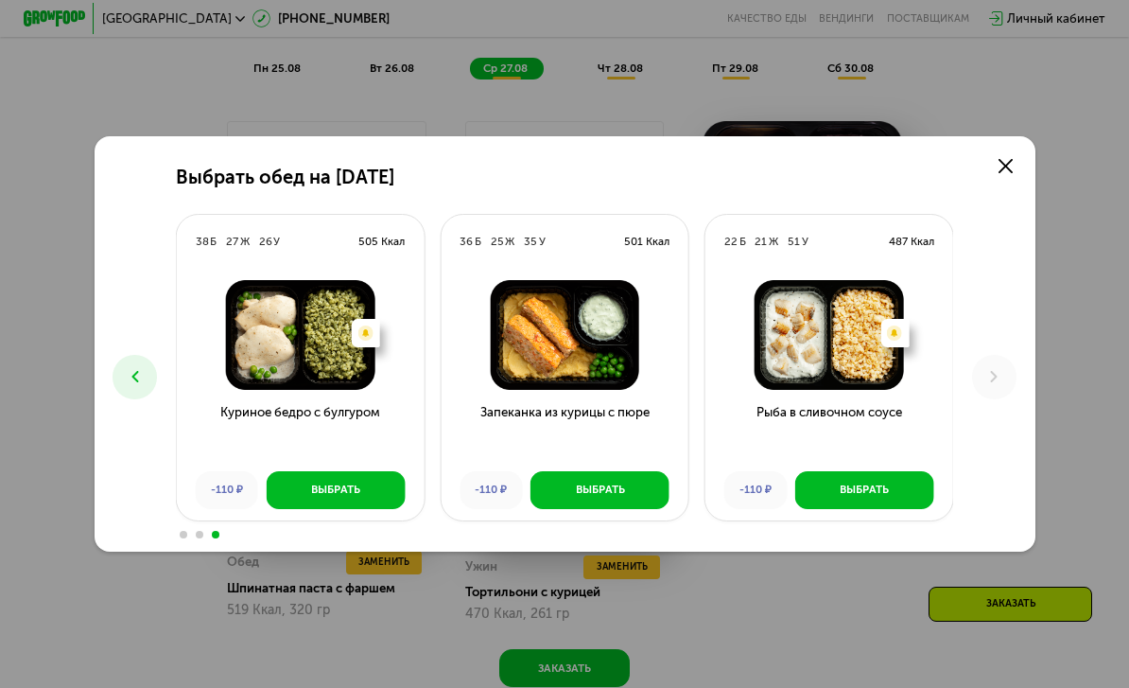
click at [129, 386] on icon at bounding box center [135, 376] width 19 height 19
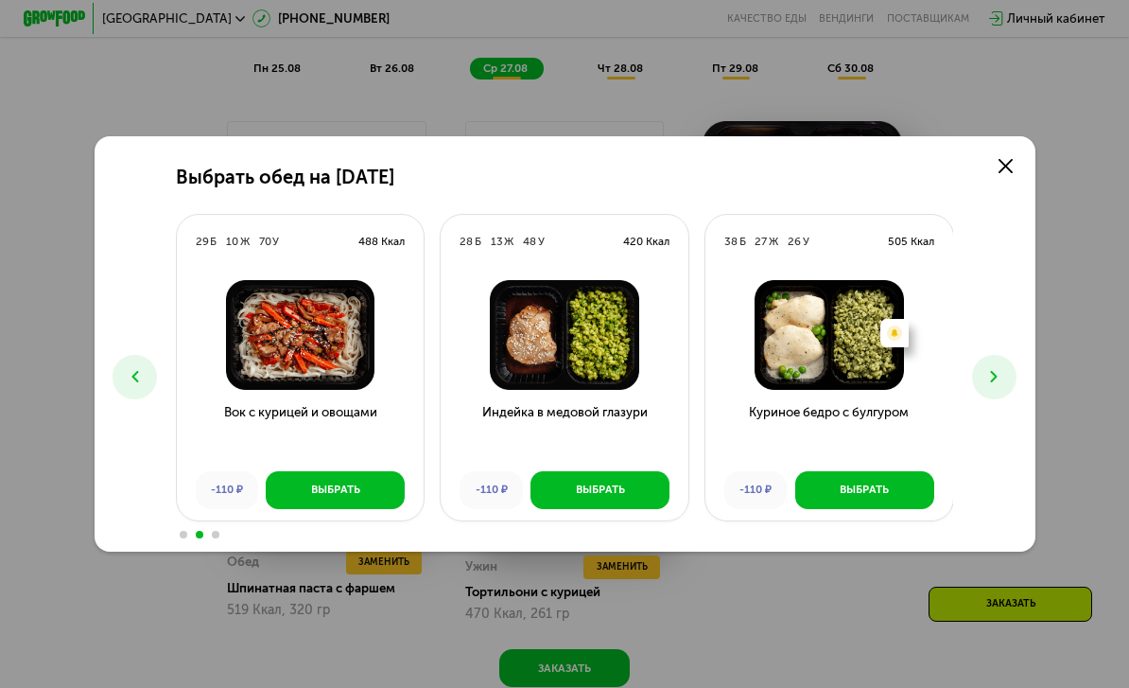
click at [347, 497] on div "Выбрать" at bounding box center [335, 489] width 49 height 16
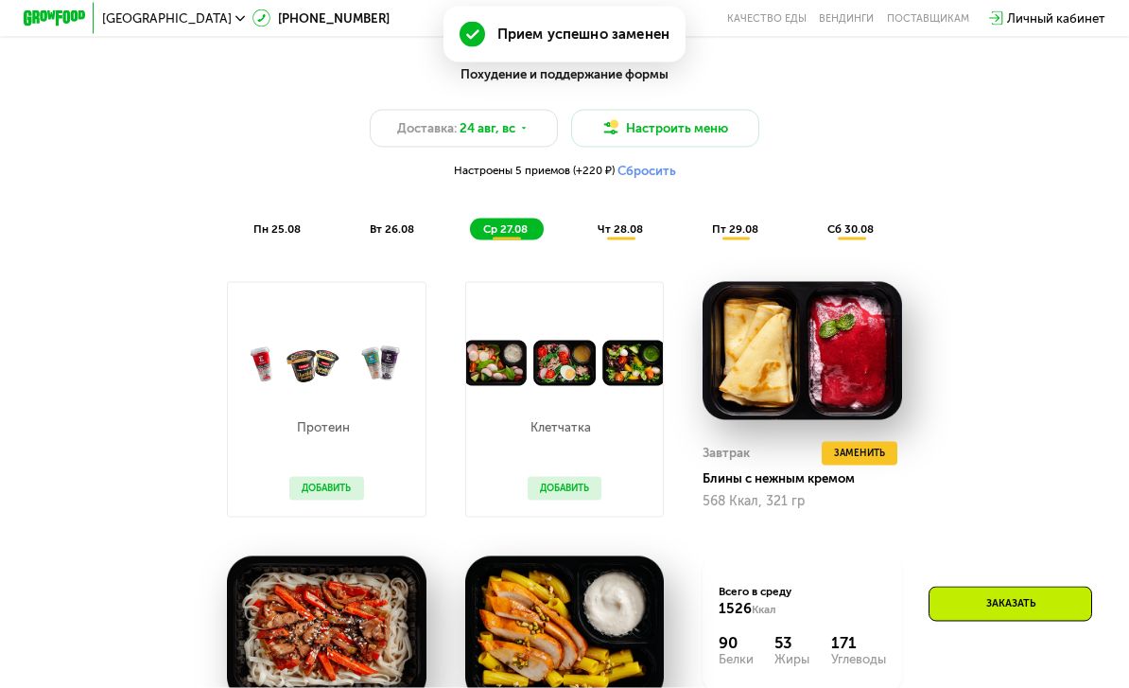
click at [698, 235] on div "чт 28.08" at bounding box center [736, 229] width 77 height 22
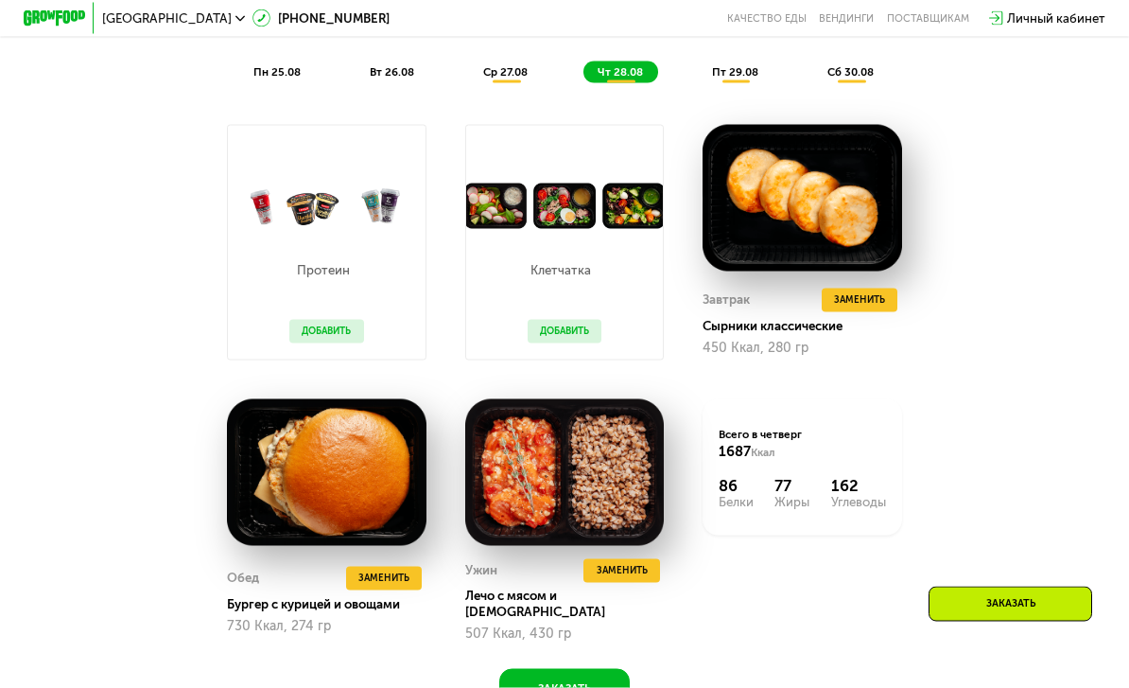
scroll to position [1003, 0]
click at [647, 528] on img at bounding box center [564, 471] width 199 height 147
click at [623, 570] on span "Заменить" at bounding box center [622, 570] width 51 height 16
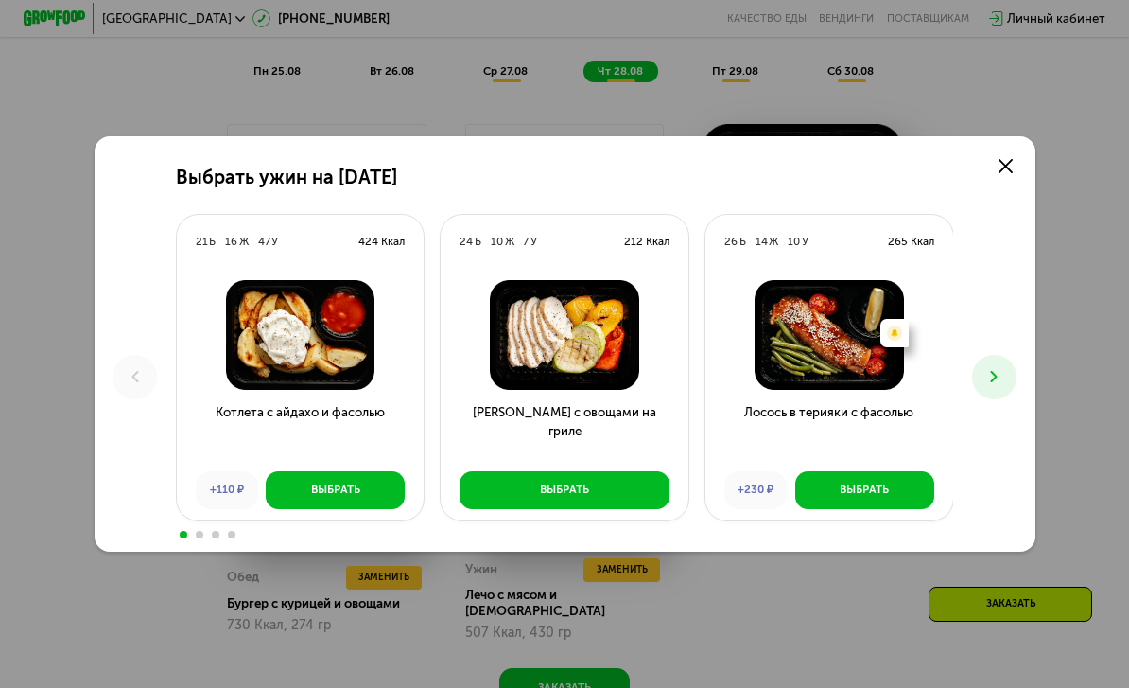
click at [788, 386] on icon at bounding box center [993, 376] width 19 height 19
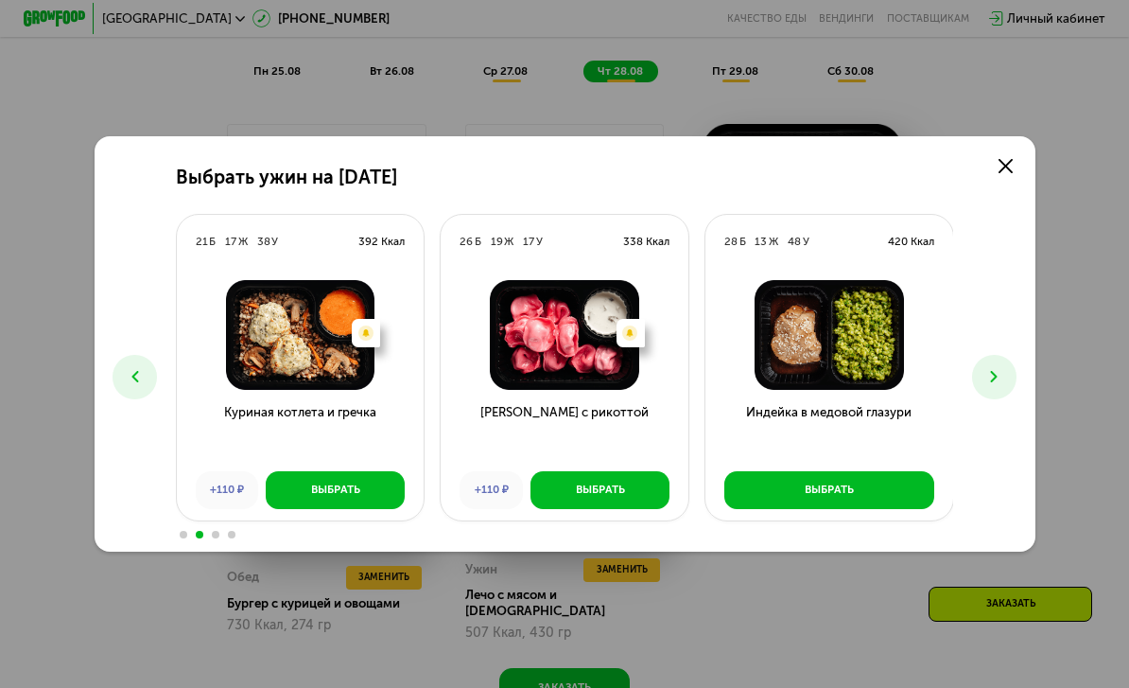
click at [788, 398] on button at bounding box center [994, 377] width 44 height 44
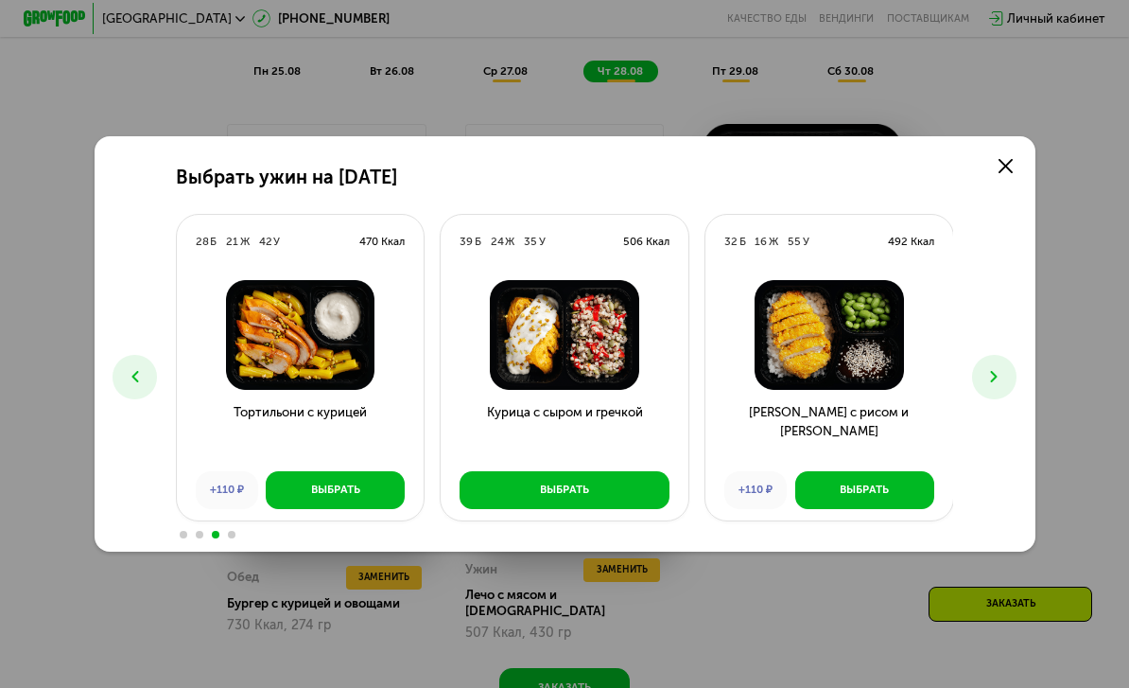
click at [788, 386] on icon at bounding box center [993, 376] width 19 height 19
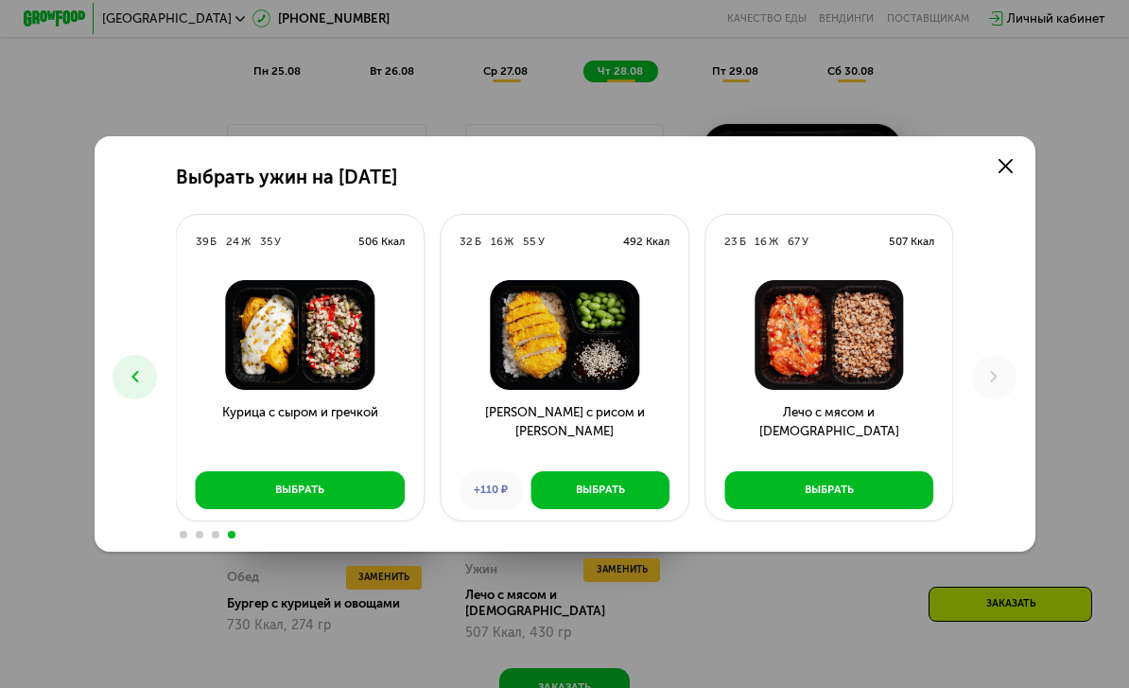
click at [788, 182] on link at bounding box center [1005, 165] width 31 height 31
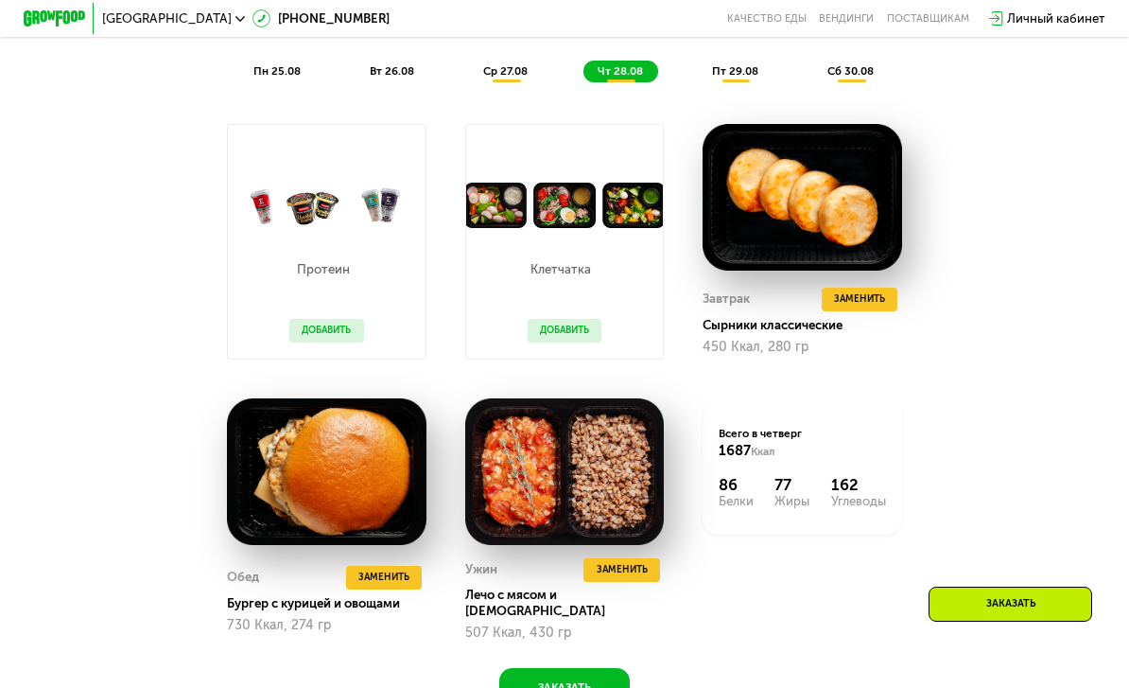
click at [757, 69] on span "пт 29.08" at bounding box center [735, 70] width 46 height 13
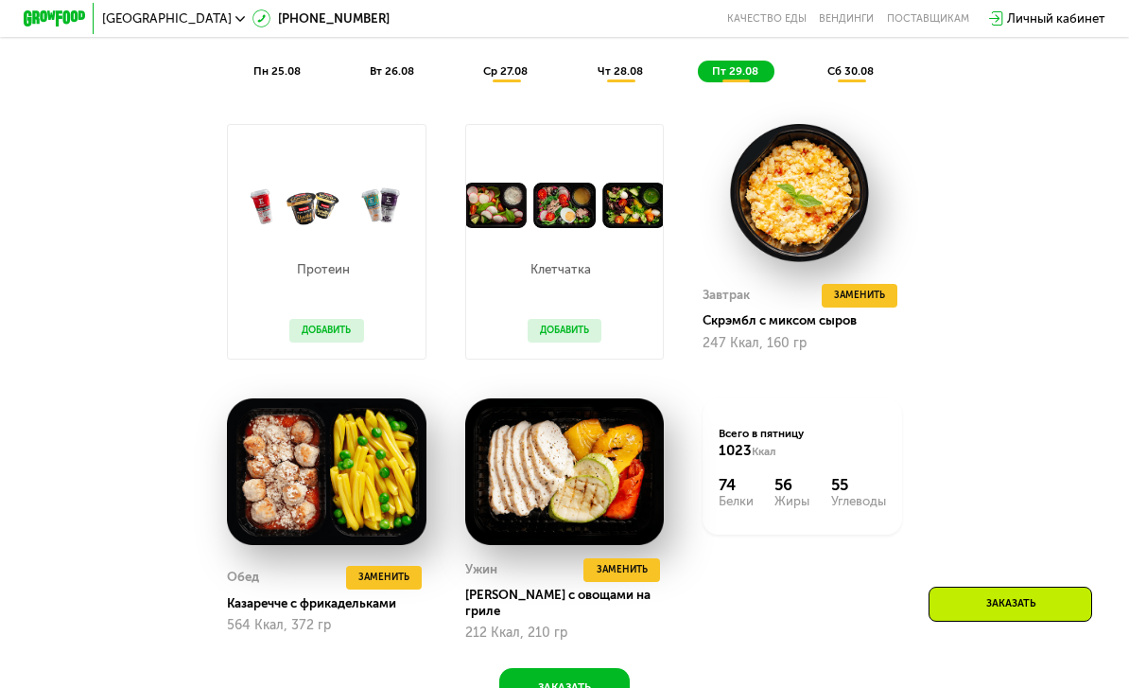
click at [644, 558] on button "Заменить" at bounding box center [621, 570] width 77 height 24
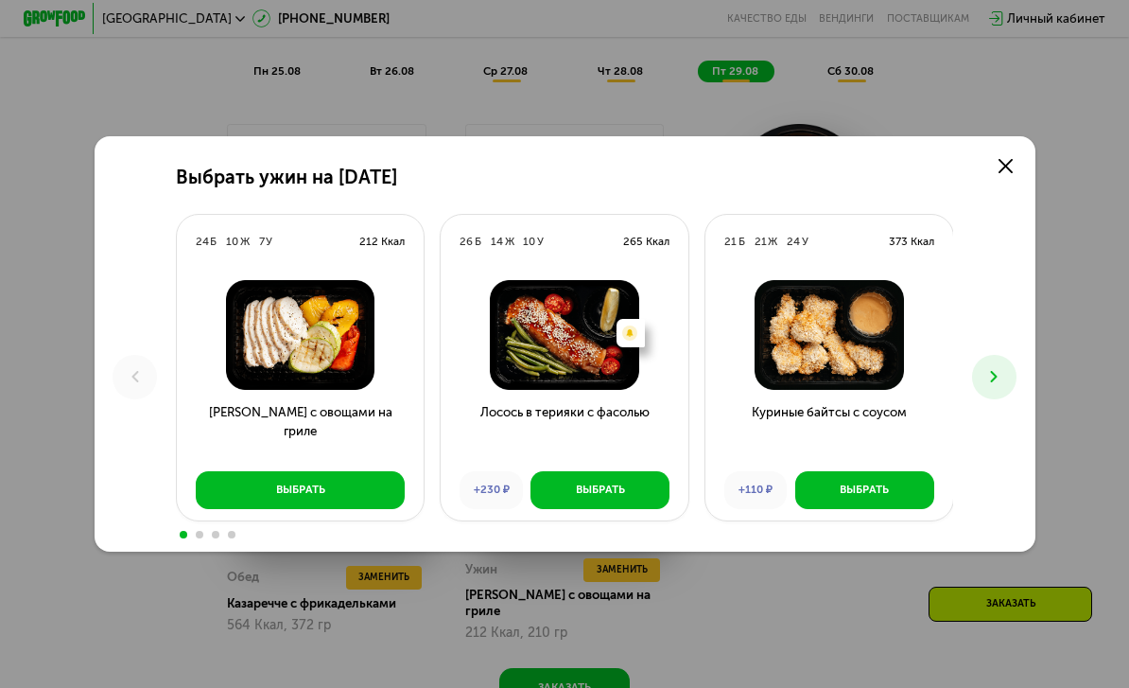
click at [788, 397] on button at bounding box center [994, 377] width 44 height 44
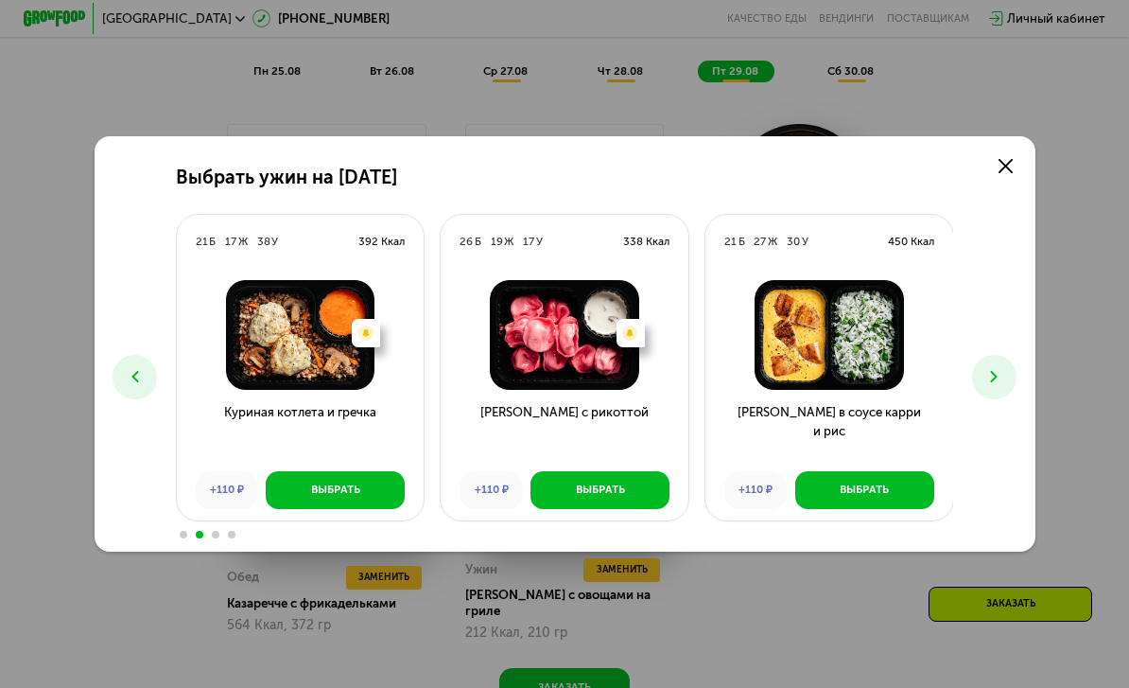
click at [788, 386] on icon at bounding box center [993, 376] width 19 height 19
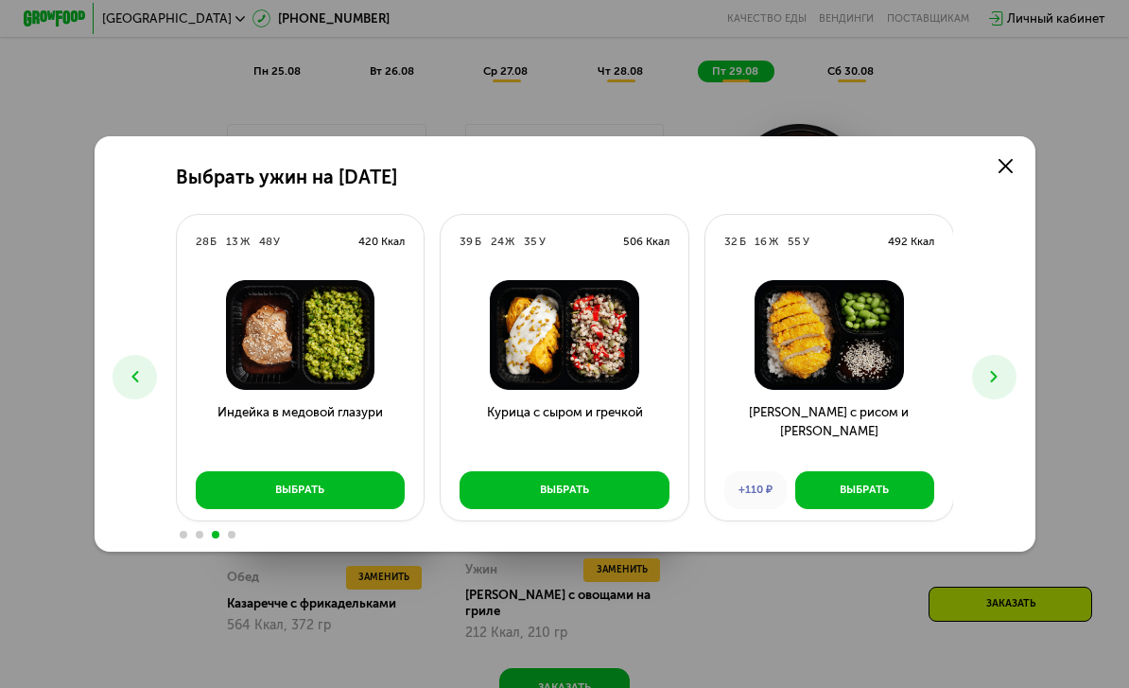
click at [788, 398] on button at bounding box center [994, 377] width 44 height 44
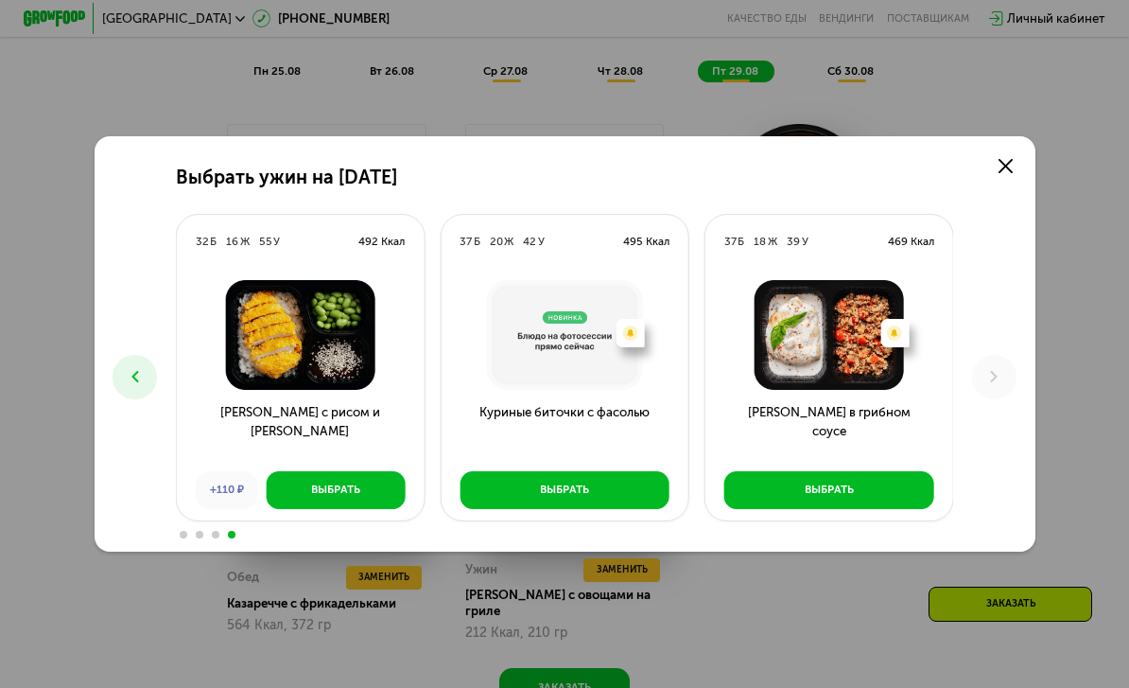
click at [788, 182] on link at bounding box center [1005, 165] width 31 height 31
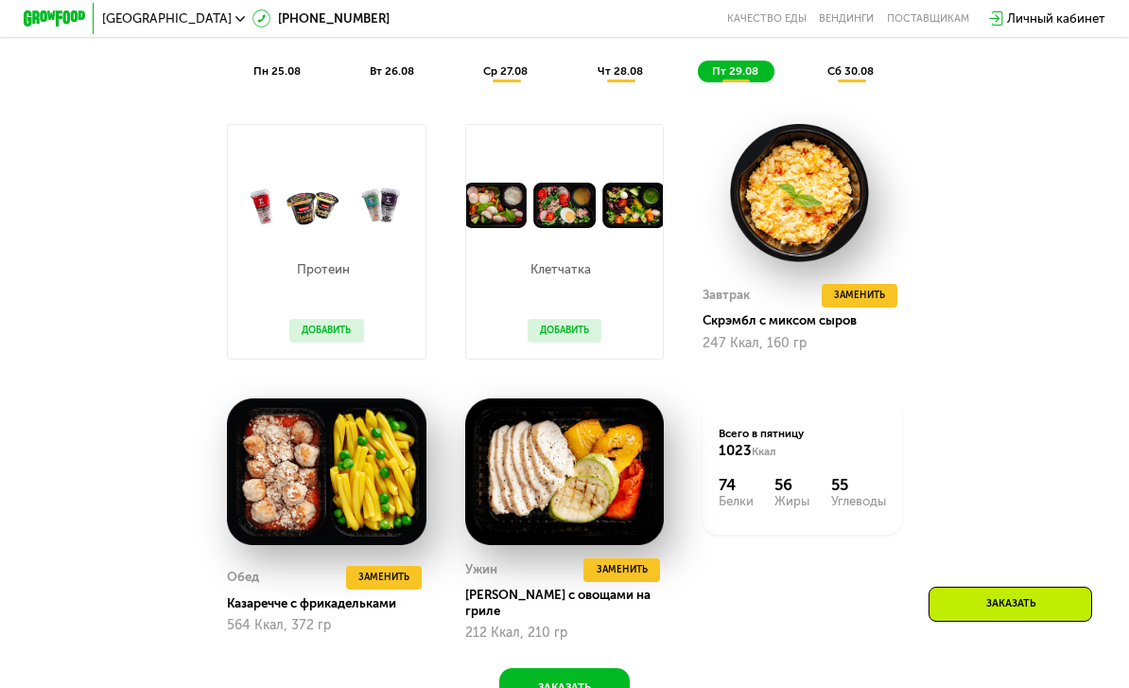
click at [788, 300] on span "Заменить" at bounding box center [859, 295] width 51 height 16
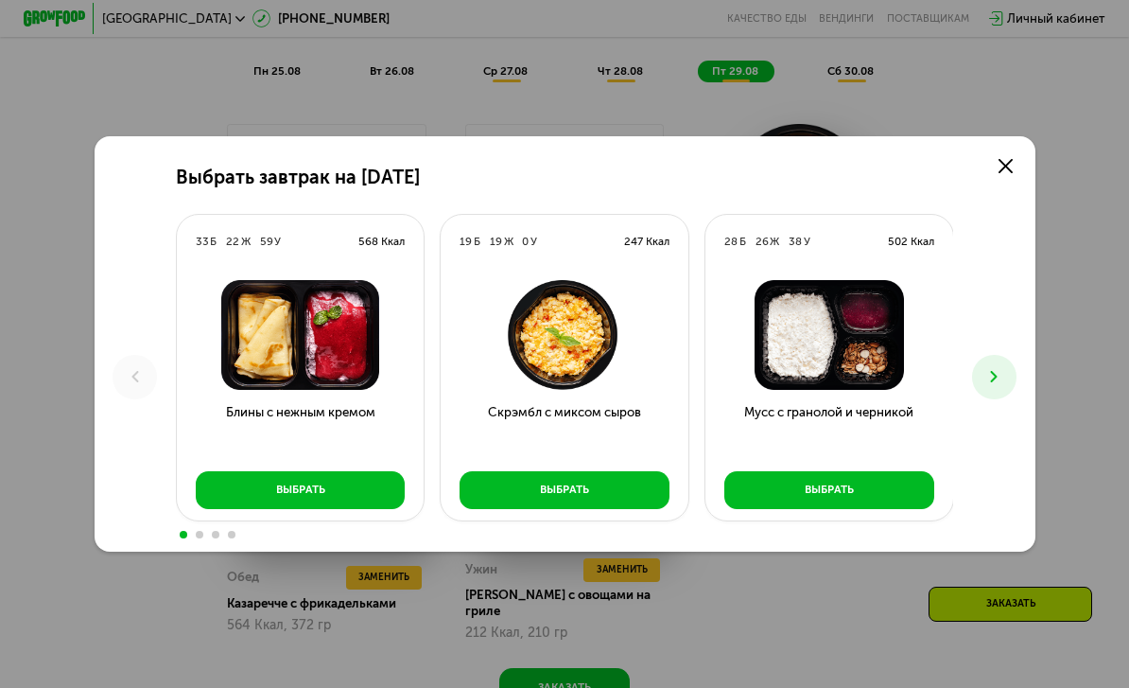
click at [788, 386] on icon at bounding box center [993, 376] width 19 height 19
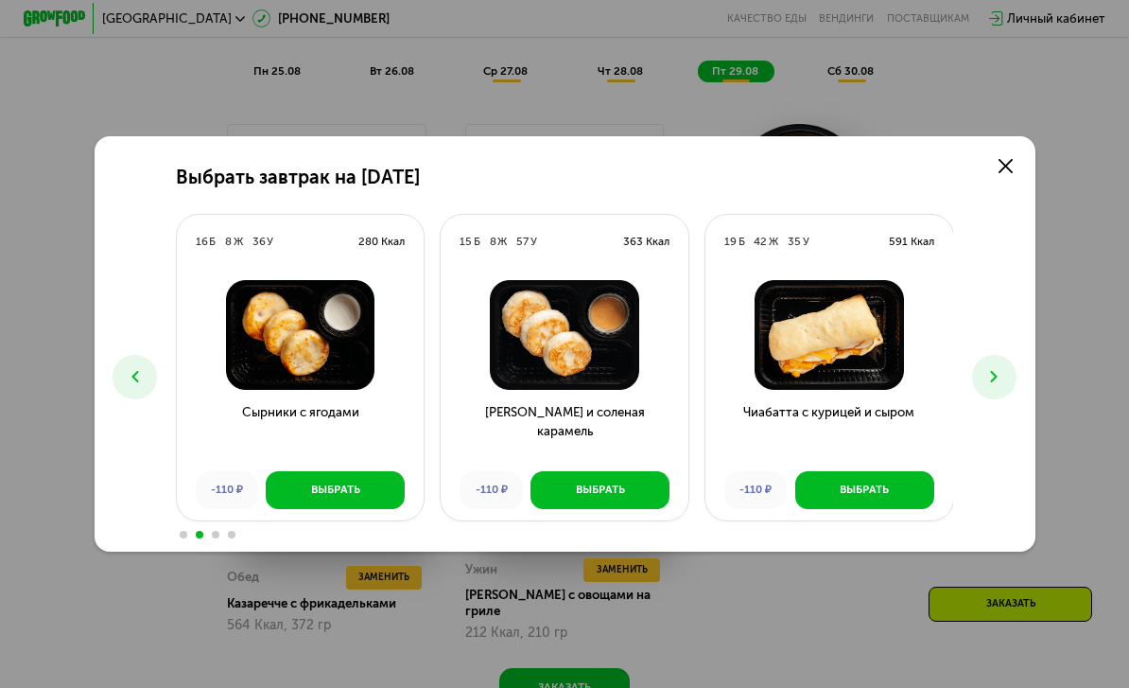
click at [788, 497] on div "Выбрать" at bounding box center [864, 489] width 49 height 16
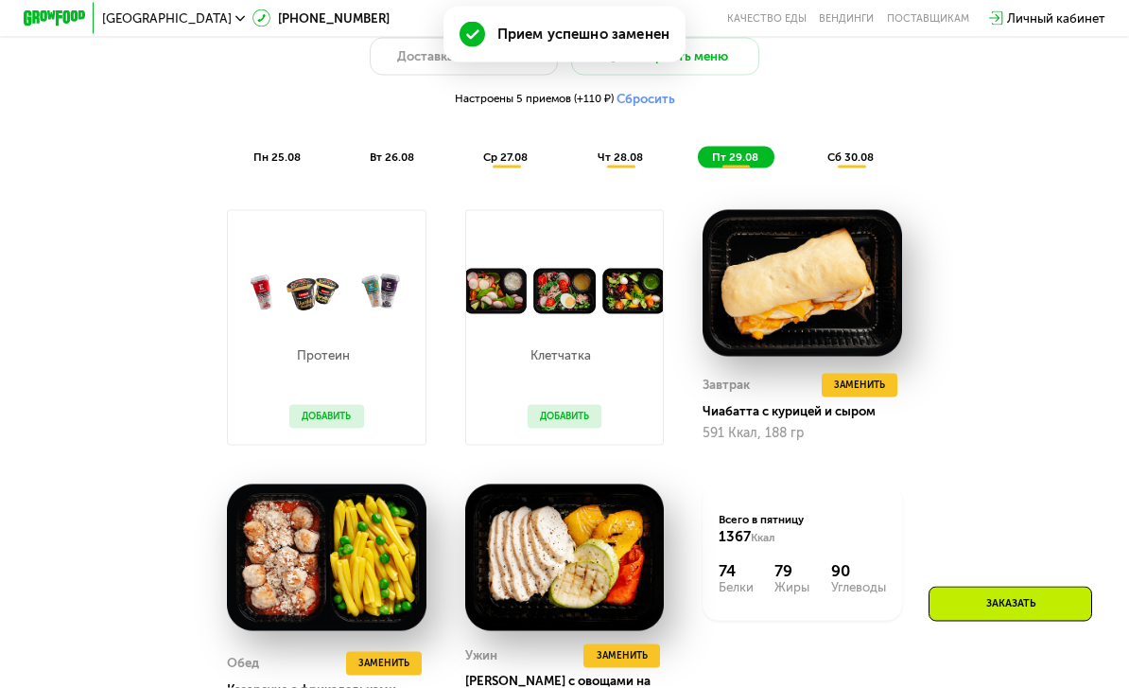
scroll to position [902, 0]
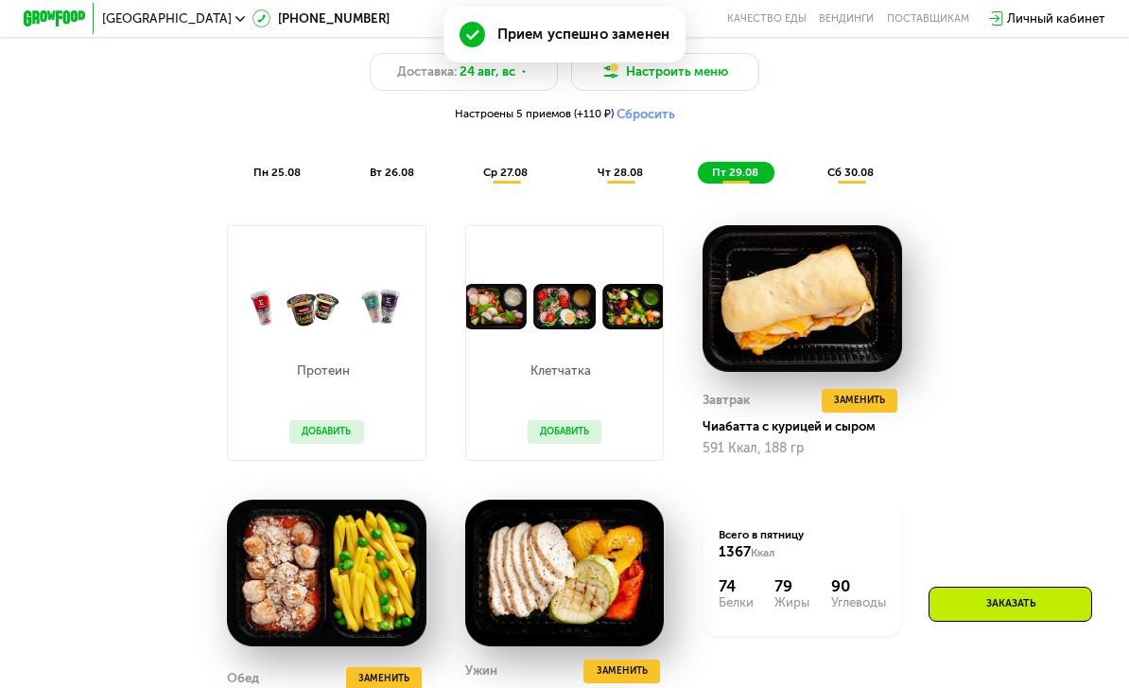
click at [788, 165] on span "сб 30.08" at bounding box center [850, 171] width 46 height 13
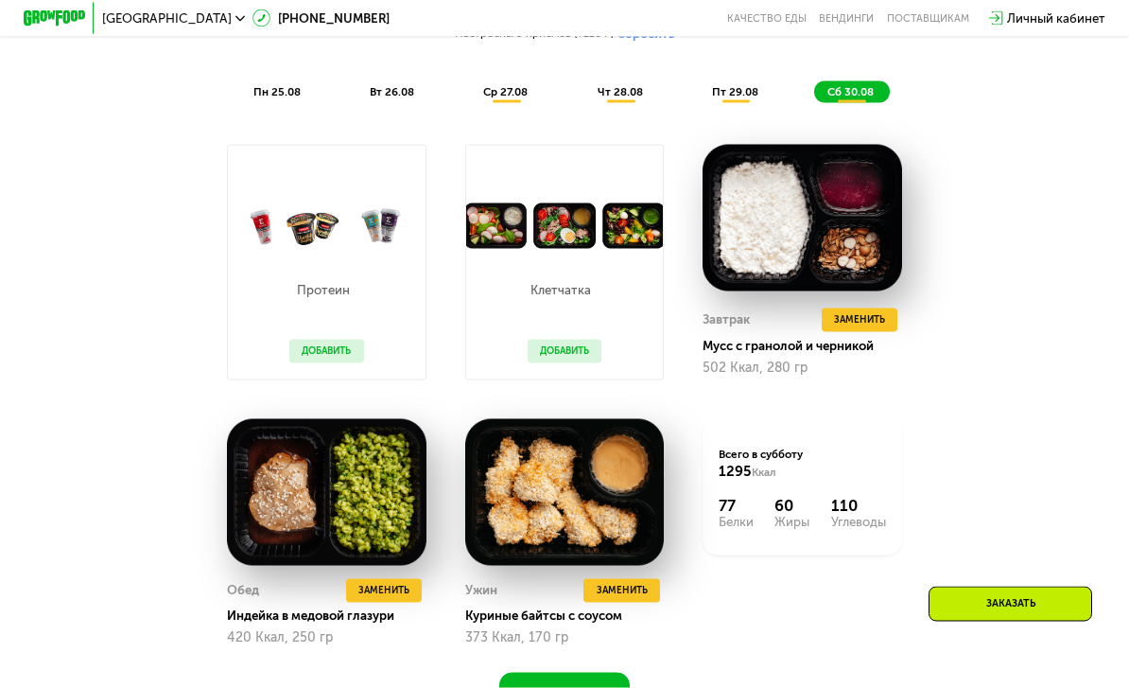
scroll to position [984, 0]
click at [788, 295] on div "Заменить Завтрак" at bounding box center [862, 293] width 126 height 22
click at [788, 325] on button "Заменить" at bounding box center [860, 319] width 77 height 24
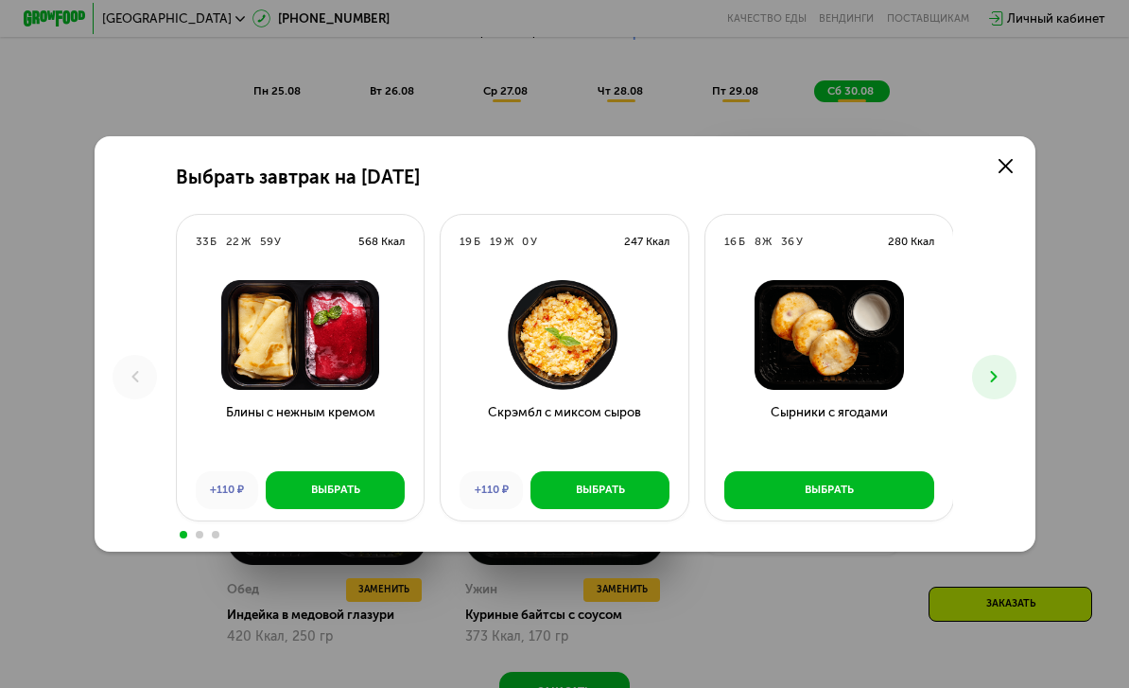
click at [788, 386] on icon at bounding box center [993, 376] width 19 height 19
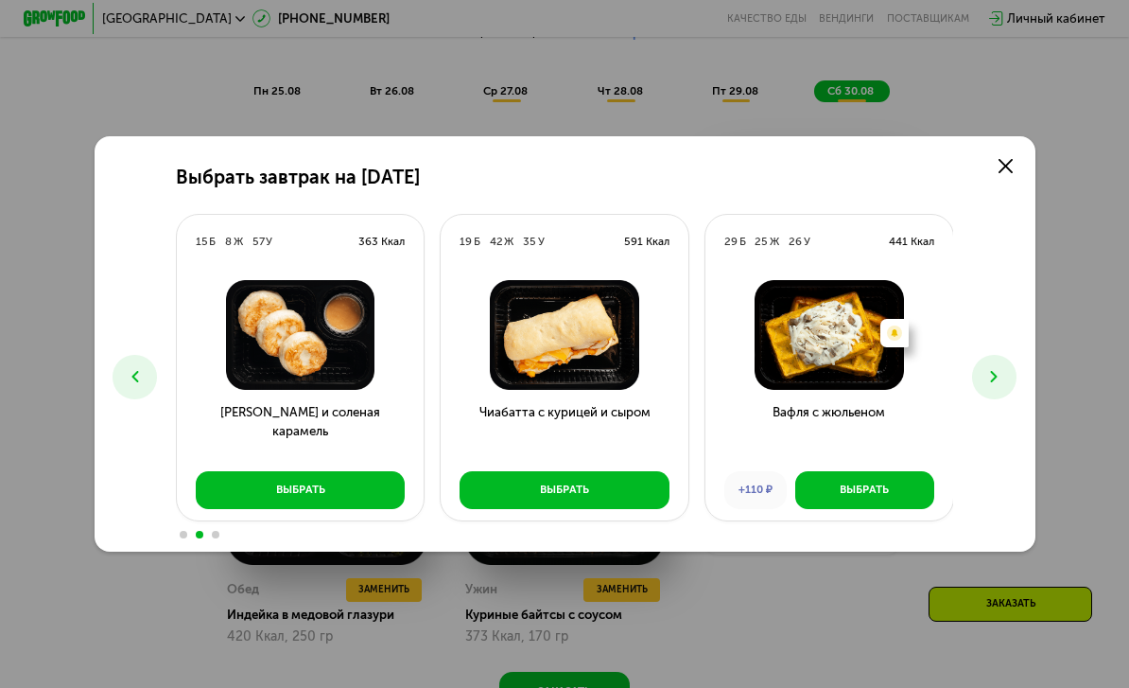
click at [788, 382] on use at bounding box center [994, 376] width 7 height 11
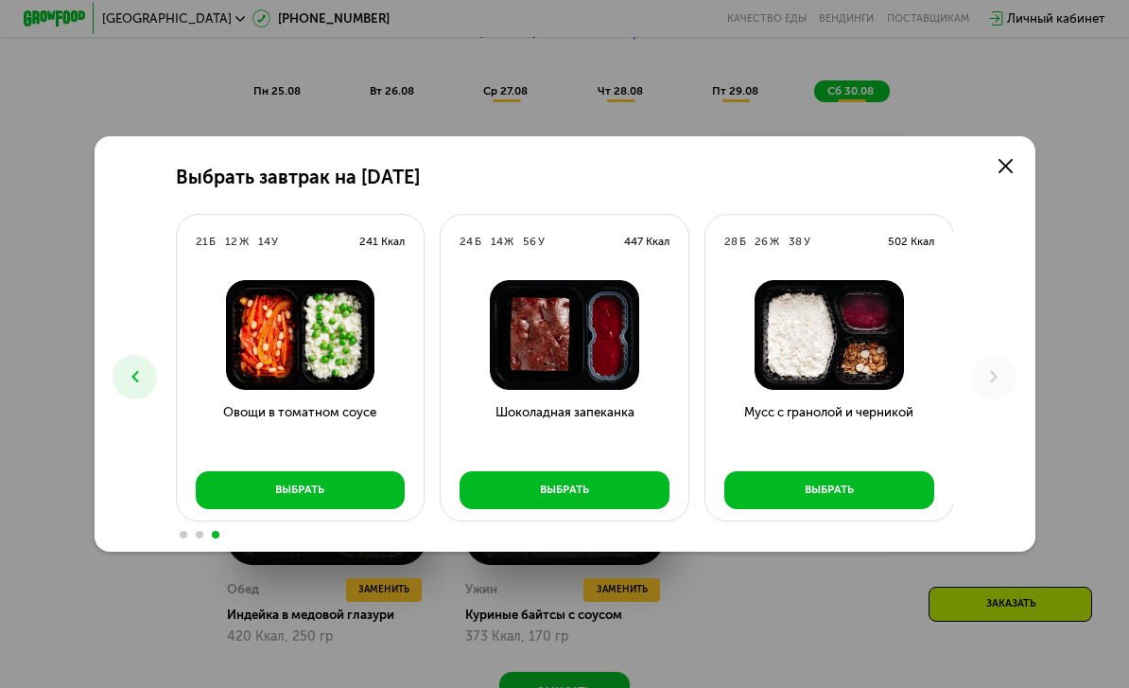
click at [141, 386] on icon at bounding box center [135, 376] width 19 height 19
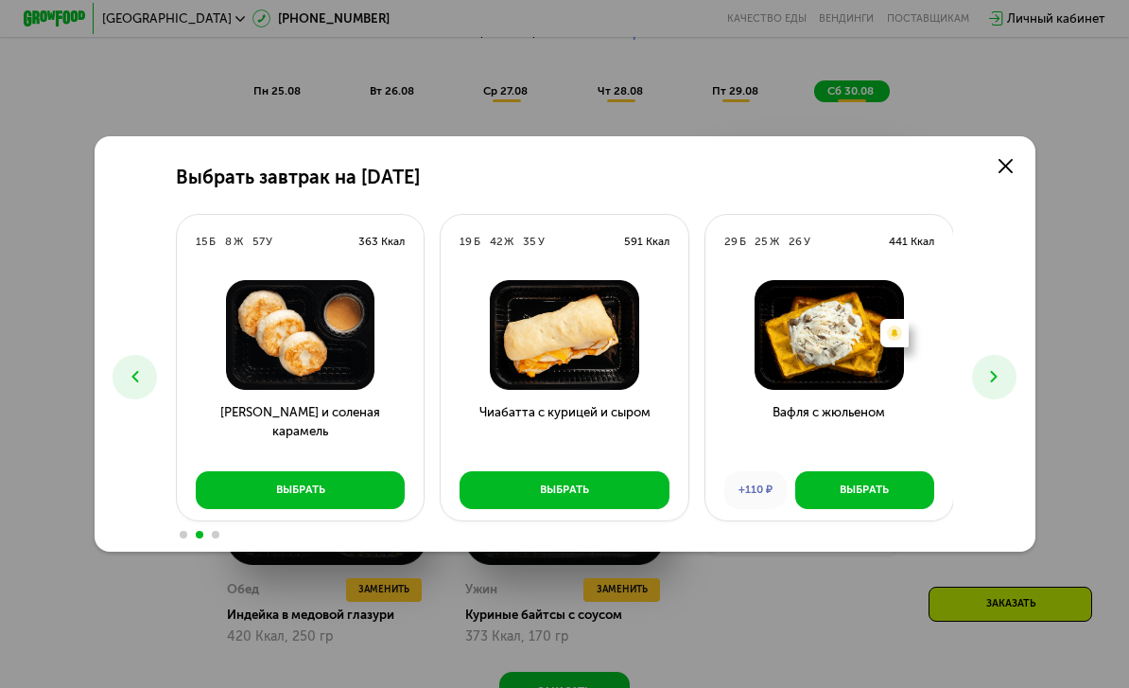
click at [136, 386] on icon at bounding box center [135, 376] width 19 height 19
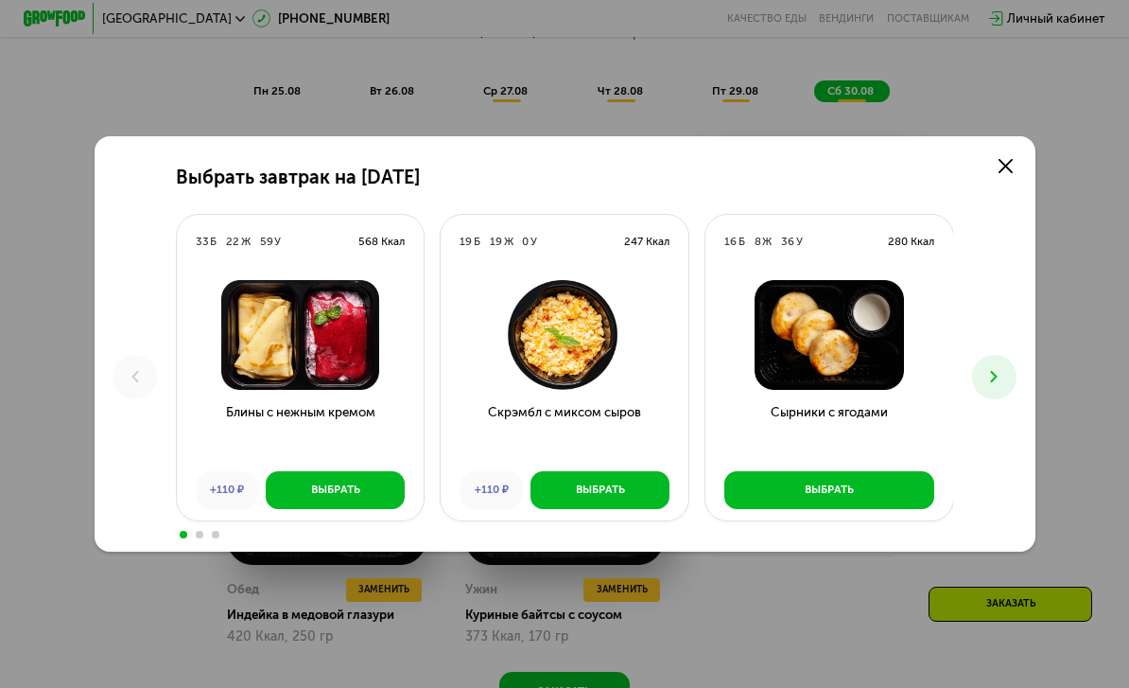
click at [788, 181] on div "Выбрать завтрак на [DATE] Б 22 Ж 59 У 568 Ккал Блины с нежным кремом +110 ₽ Выб…" at bounding box center [565, 343] width 941 height 414
click at [788, 173] on use at bounding box center [1006, 166] width 14 height 14
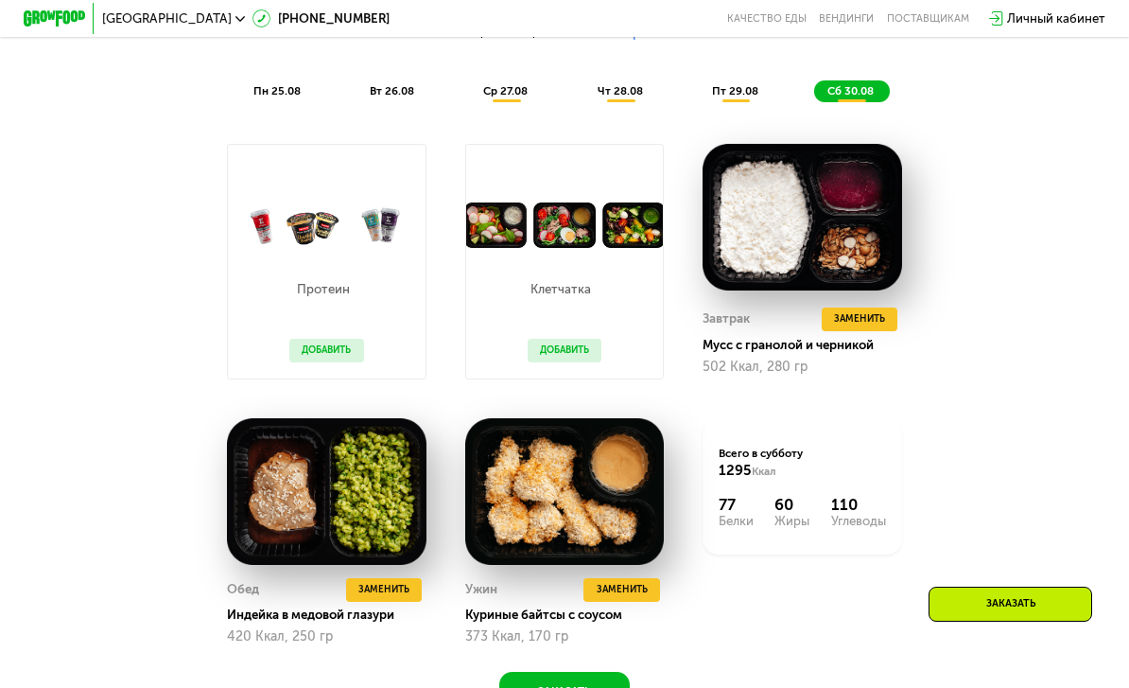
click at [265, 89] on span "пн 25.08" at bounding box center [276, 90] width 47 height 13
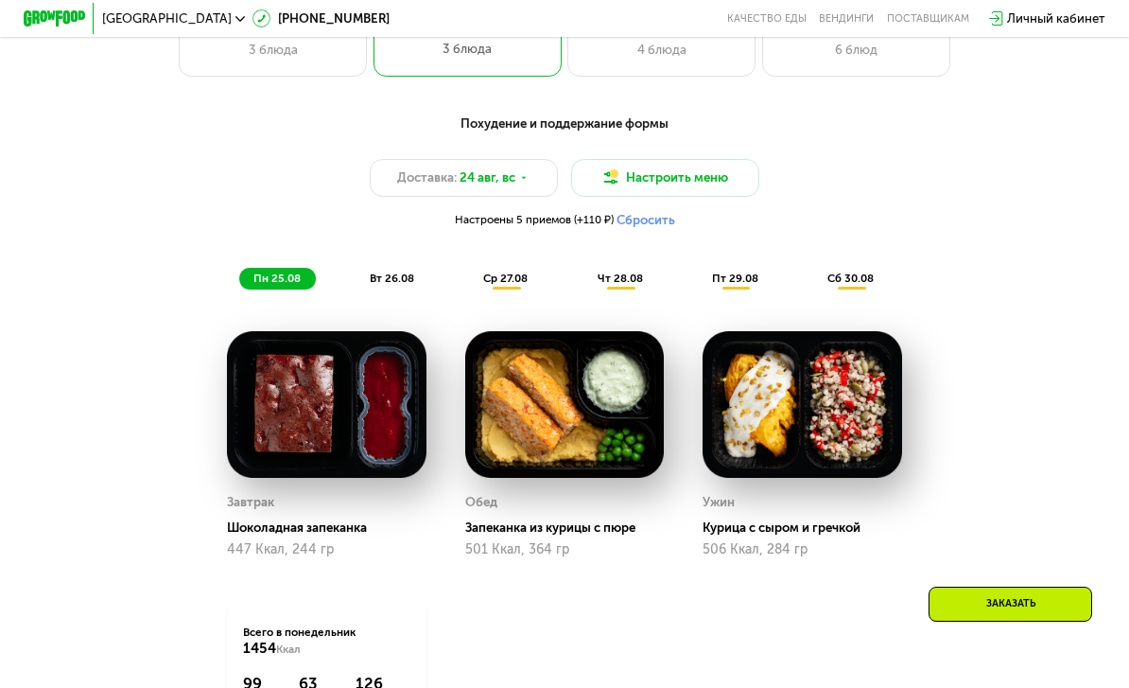
scroll to position [787, 0]
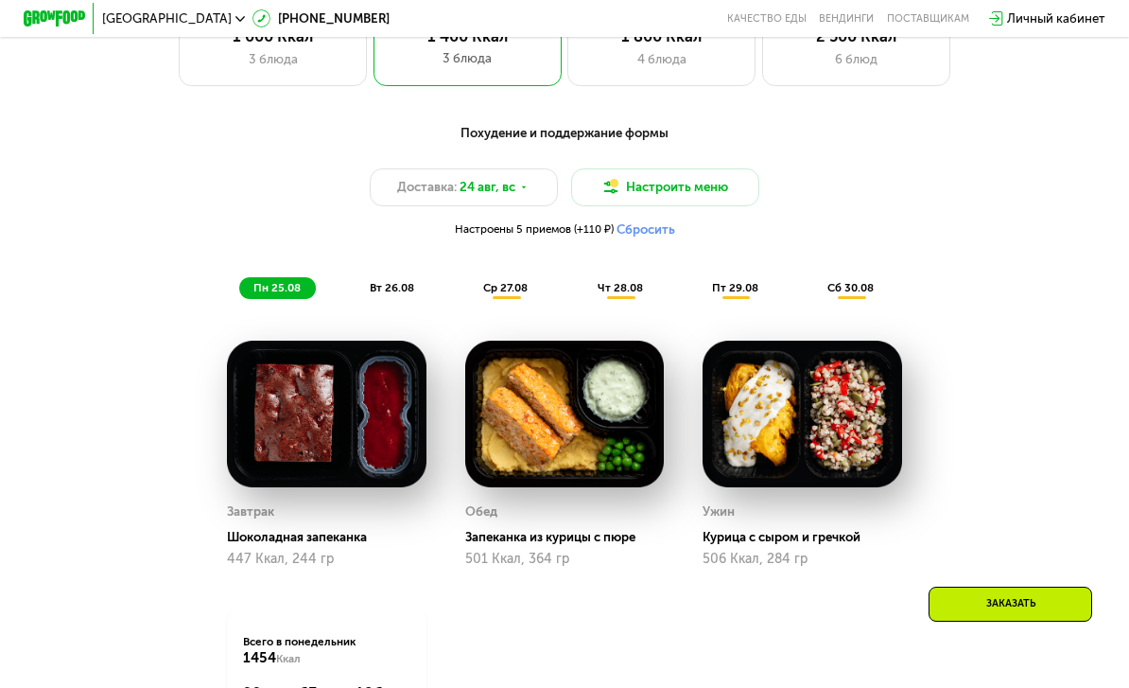
click at [470, 297] on div "вт 26.08" at bounding box center [507, 288] width 75 height 22
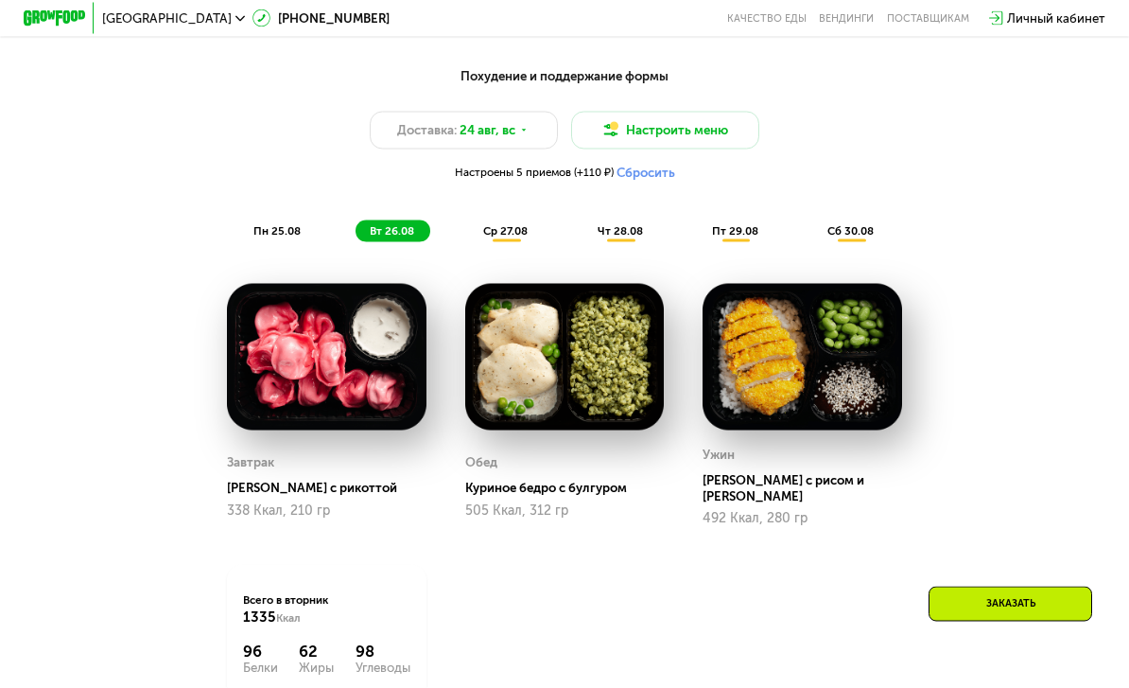
scroll to position [853, 0]
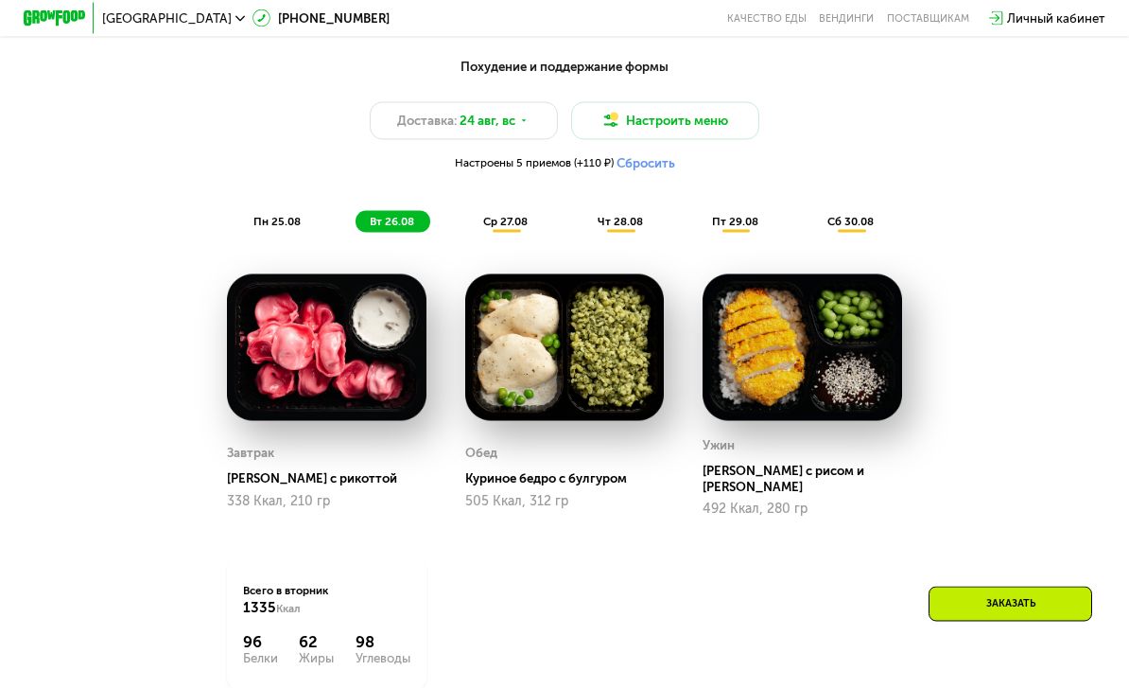
click at [515, 219] on span "ср 27.08" at bounding box center [505, 221] width 44 height 13
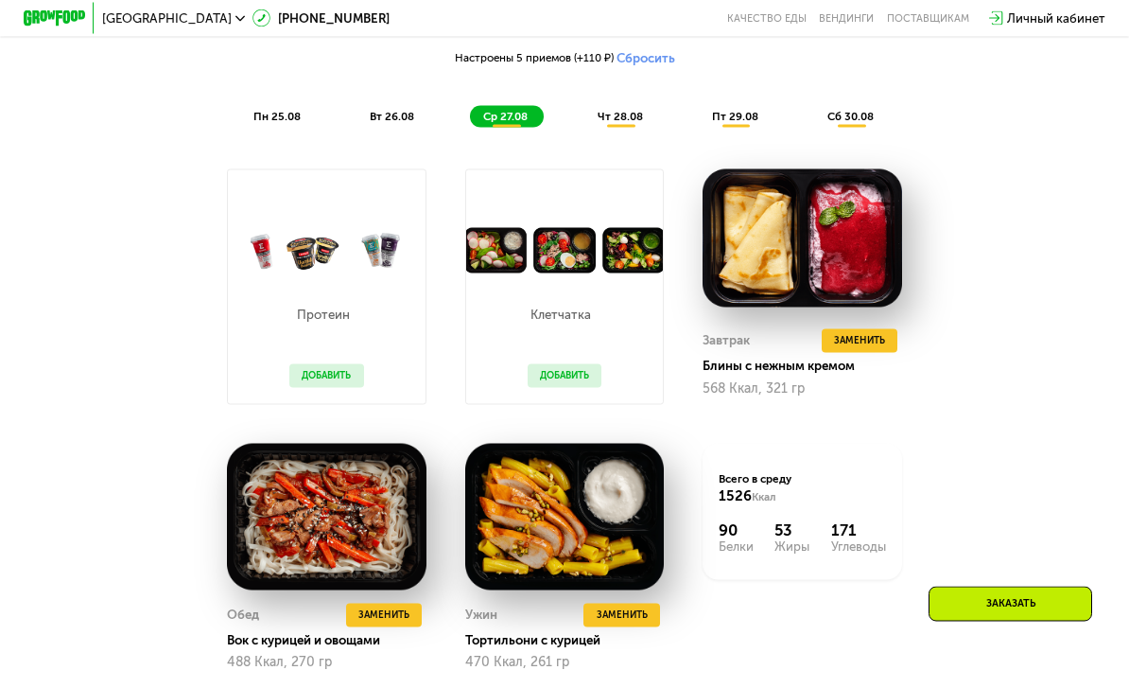
scroll to position [961, 0]
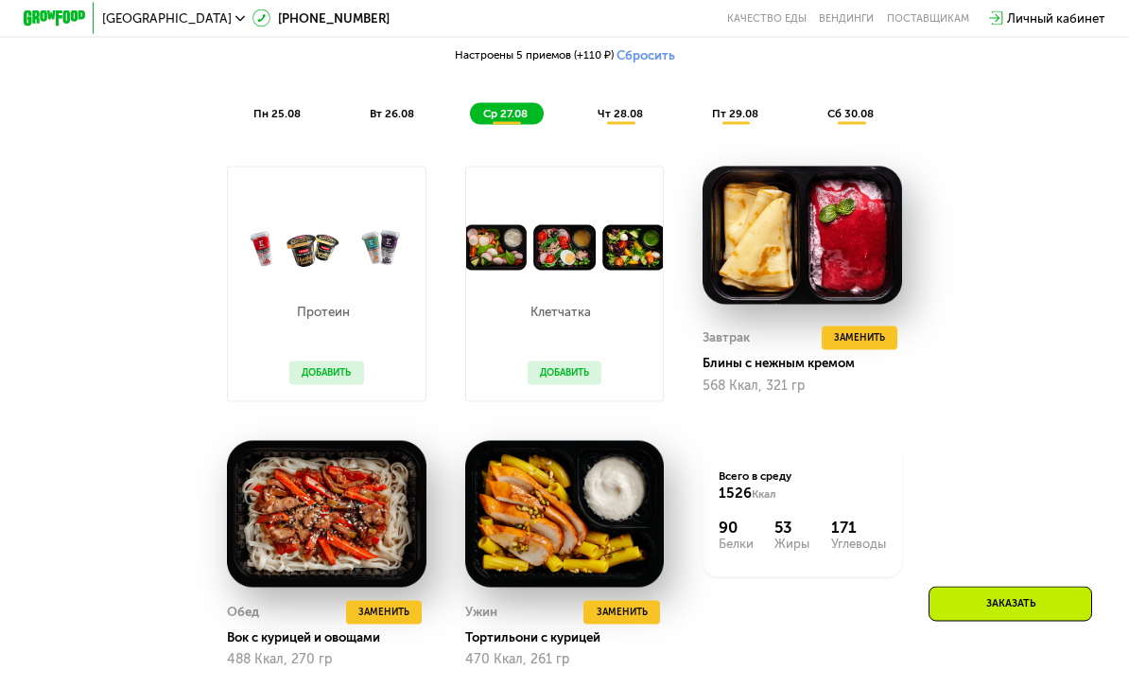
click at [698, 103] on div "чт 28.08" at bounding box center [736, 114] width 77 height 22
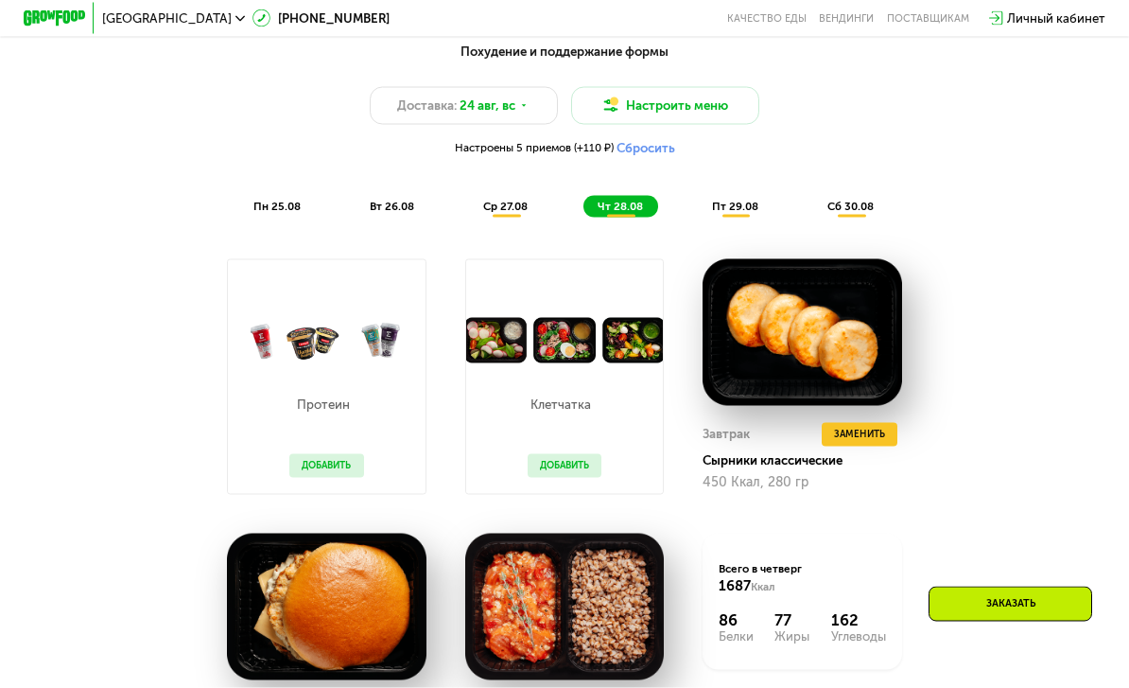
scroll to position [869, 0]
click at [735, 199] on span "пт 29.08" at bounding box center [735, 205] width 46 height 13
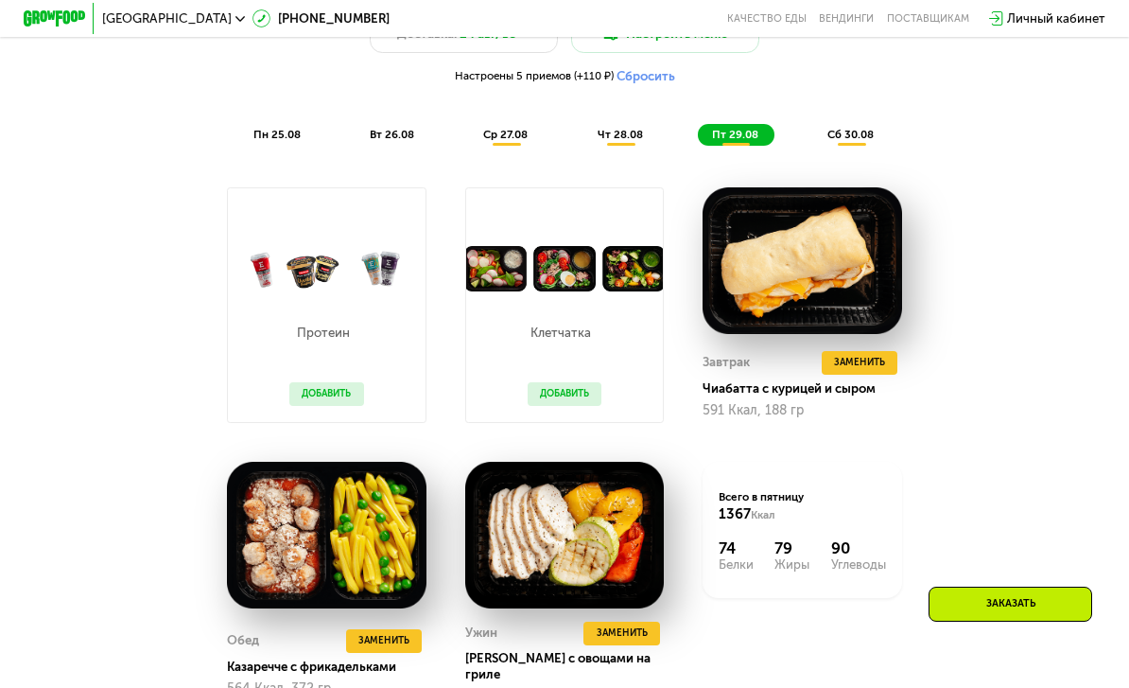
scroll to position [918, 0]
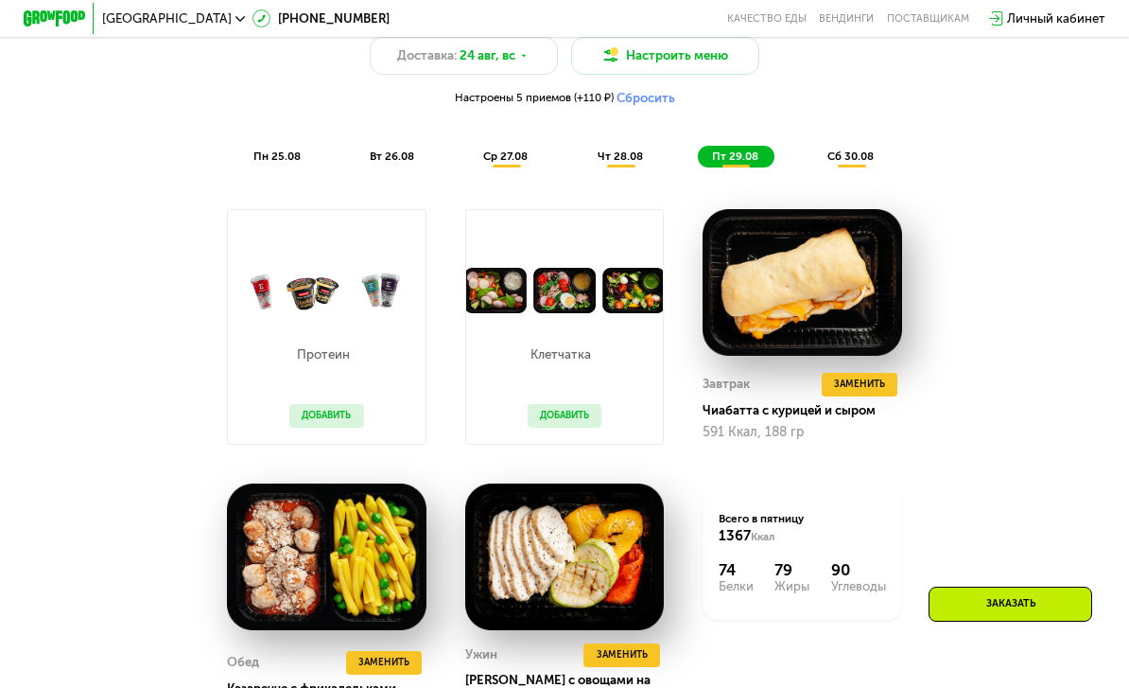
click at [788, 125] on div "Похудение и поддержание формы Доставка: [DATE] Настроить меню Настроены 5 прием…" at bounding box center [564, 79] width 929 height 175
click at [788, 146] on div "сб 30.08" at bounding box center [852, 157] width 77 height 22
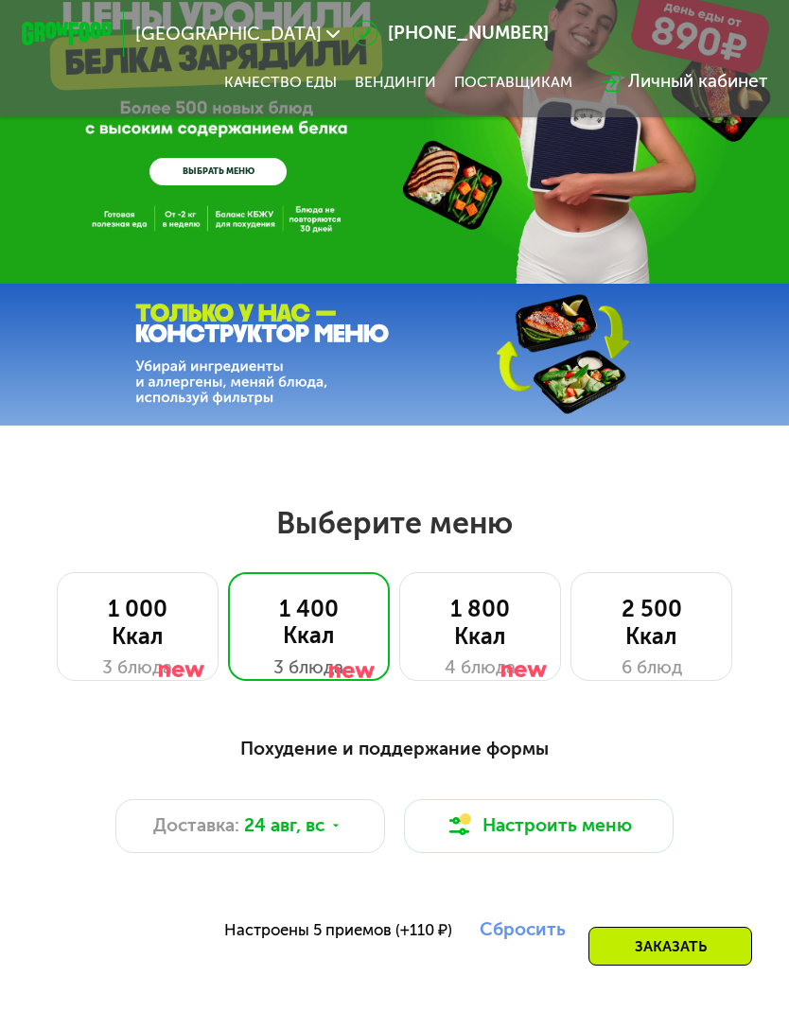
scroll to position [0, 0]
